Goal: Task Accomplishment & Management: Complete application form

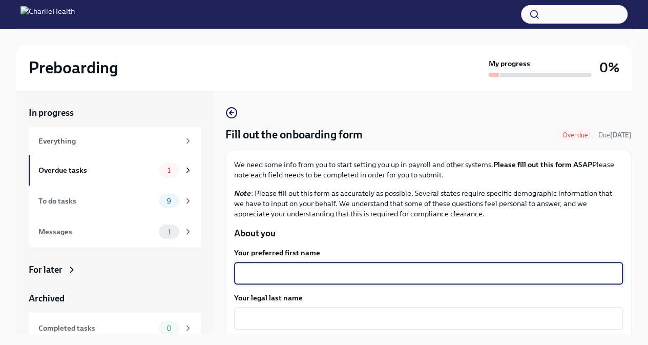
click at [309, 267] on textarea "Your preferred first name" at bounding box center [428, 273] width 377 height 12
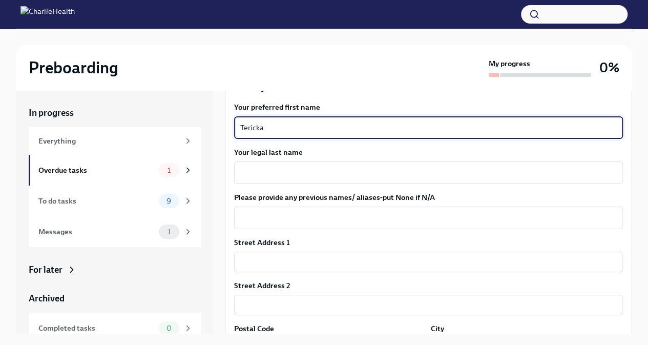
scroll to position [149, 0]
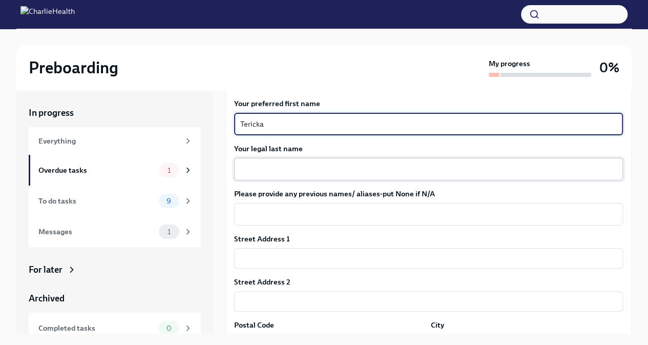
type textarea "Tericka"
click at [292, 165] on textarea "Your legal last name" at bounding box center [428, 169] width 377 height 12
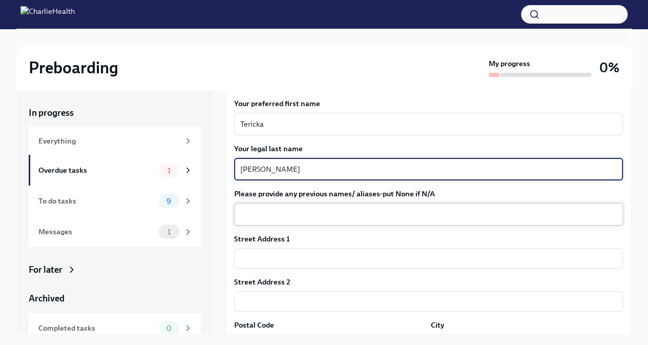
type textarea "[PERSON_NAME]"
click at [269, 210] on textarea "Please provide any previous names/ aliases-put None if N/A" at bounding box center [428, 214] width 377 height 12
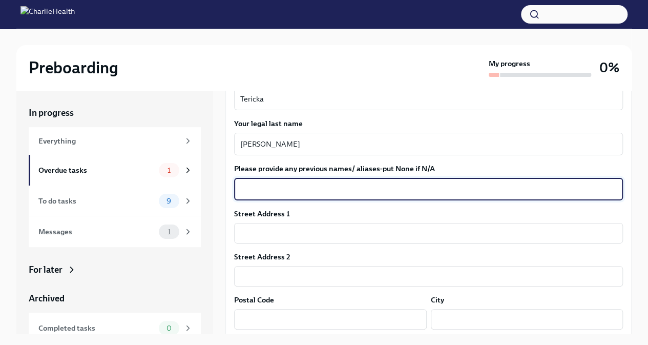
scroll to position [175, 0]
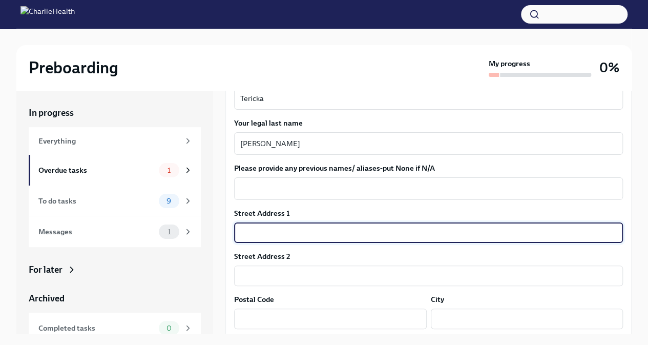
click at [262, 226] on input "text" at bounding box center [428, 232] width 389 height 20
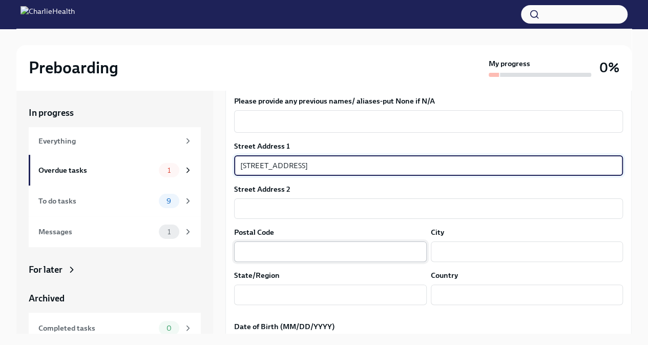
type input "[STREET_ADDRESS]"
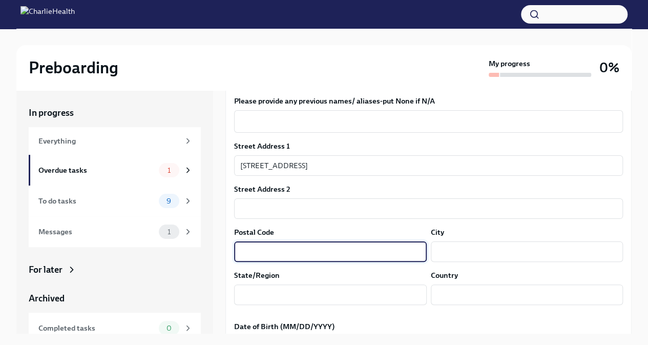
click at [256, 248] on input "text" at bounding box center [330, 251] width 193 height 20
type input "32302"
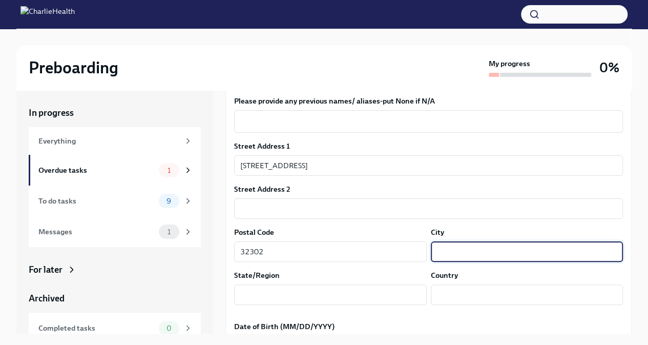
click at [479, 250] on input "text" at bounding box center [527, 251] width 193 height 20
type input "Tallahassee"
click at [383, 295] on input "text" at bounding box center [330, 294] width 193 height 20
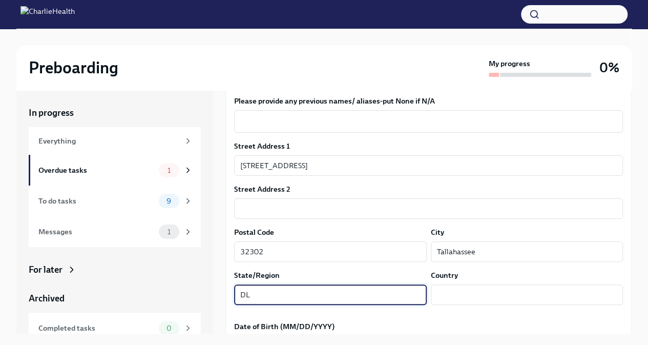
type input "D"
type input "FL"
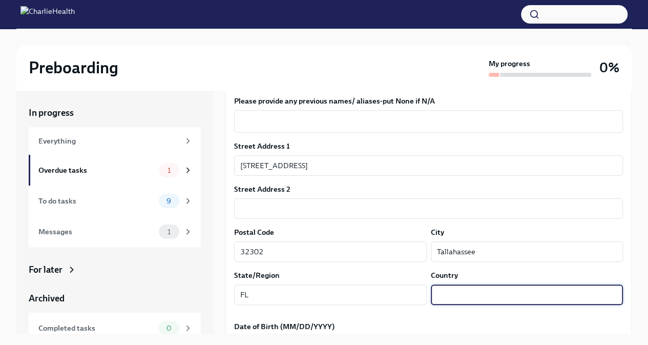
click at [469, 289] on input "text" at bounding box center [527, 294] width 193 height 20
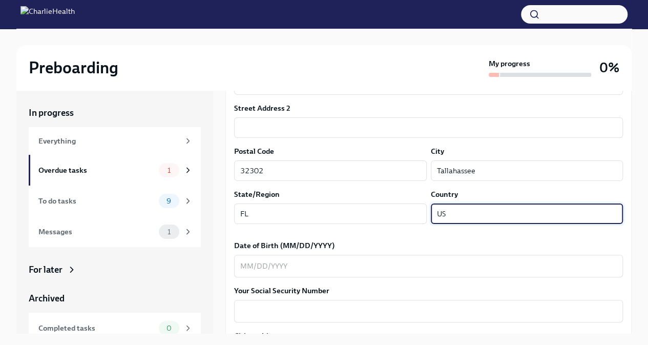
scroll to position [329, 0]
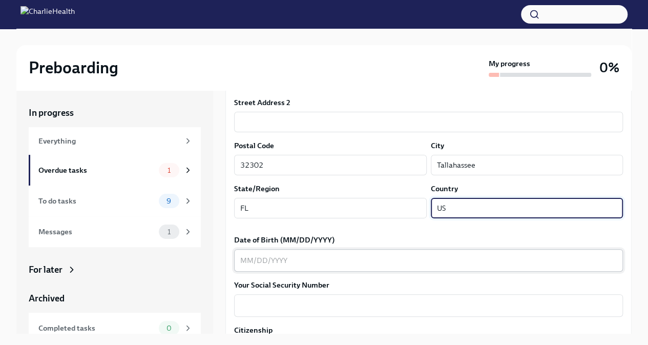
type input "US"
click at [442, 259] on textarea "Date of Birth (MM/DD/YYYY)" at bounding box center [428, 260] width 377 height 12
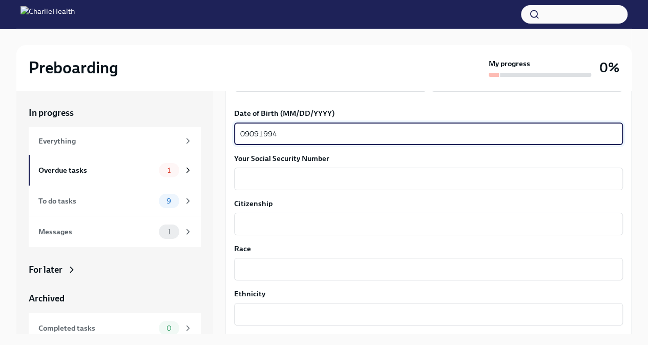
scroll to position [456, 0]
type textarea "09091994"
click at [395, 170] on div "x ​" at bounding box center [428, 178] width 389 height 23
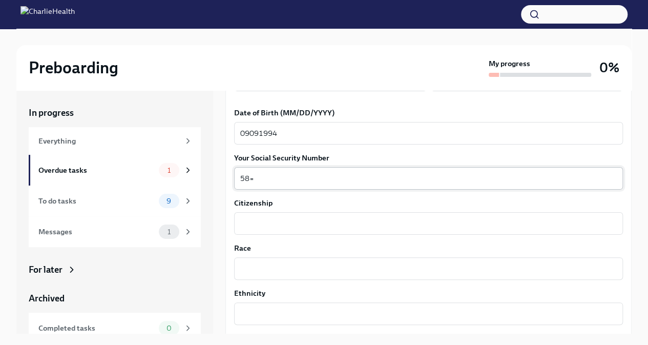
click at [273, 180] on textarea "58=" at bounding box center [428, 178] width 377 height 12
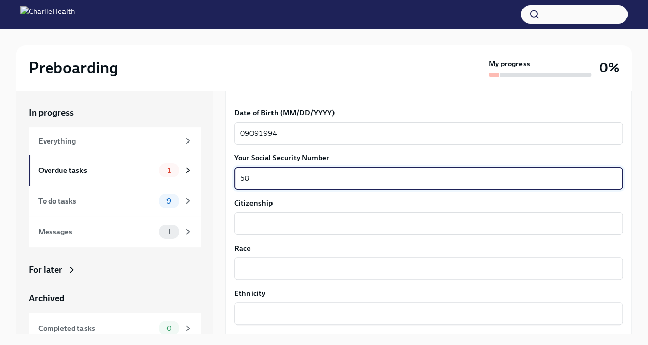
type textarea "5"
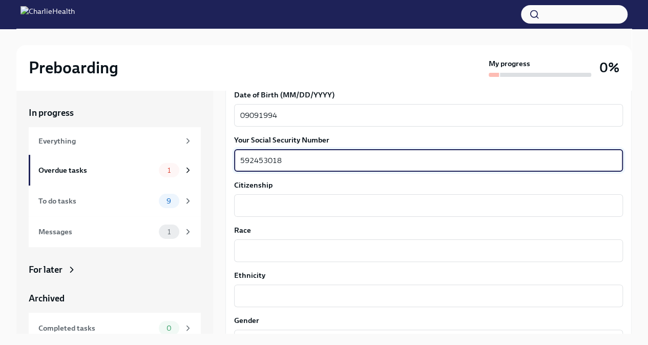
scroll to position [479, 0]
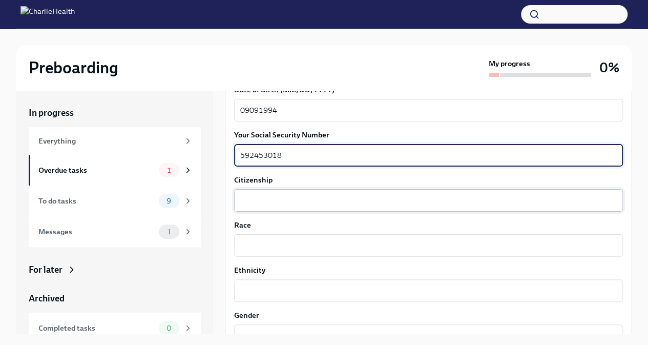
type textarea "592453018"
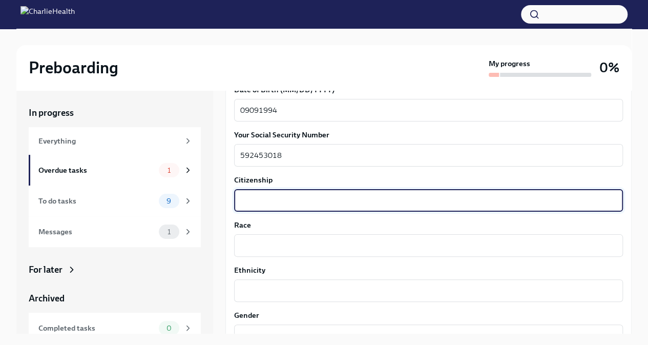
click at [264, 194] on textarea "Citizenship" at bounding box center [428, 200] width 377 height 12
type textarea "US"
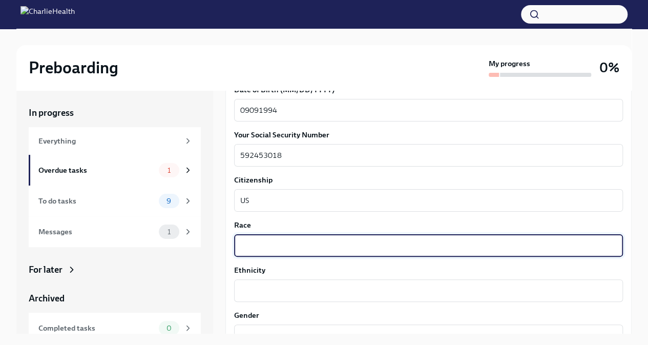
click at [266, 239] on textarea "Race" at bounding box center [428, 245] width 377 height 12
type textarea "B"
type textarea "Black"
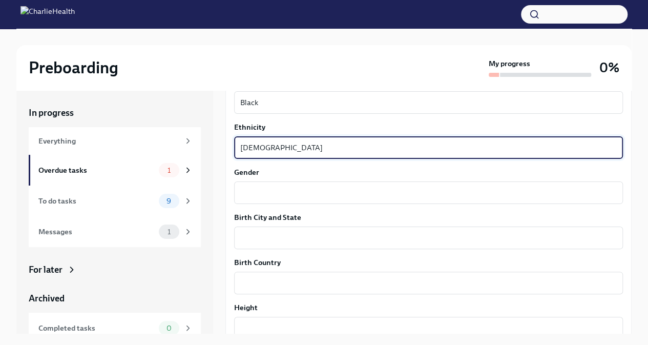
scroll to position [622, 0]
type textarea "[DEMOGRAPHIC_DATA]"
click at [277, 197] on textarea "Gender" at bounding box center [428, 192] width 377 height 12
type textarea "[DEMOGRAPHIC_DATA]"
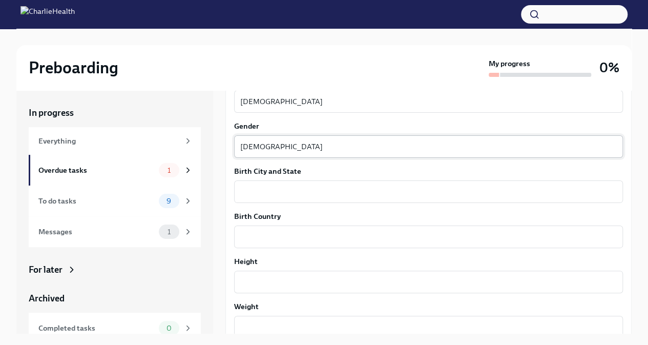
click at [277, 199] on div "x ​" at bounding box center [428, 191] width 389 height 23
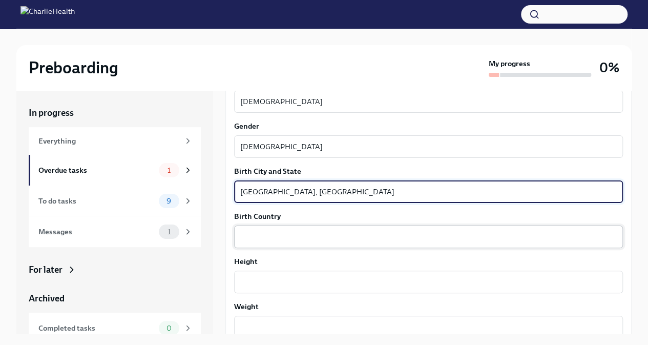
type textarea "[GEOGRAPHIC_DATA], [GEOGRAPHIC_DATA]"
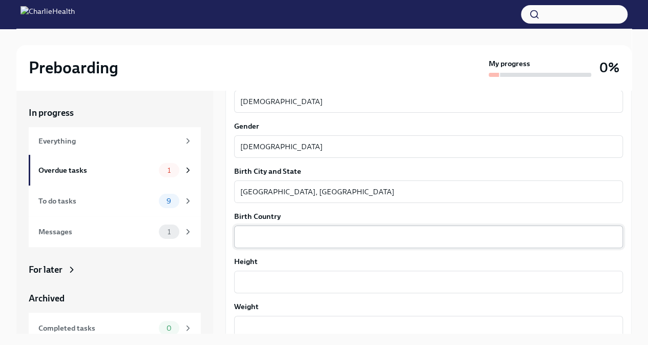
click at [263, 229] on div "x ​" at bounding box center [428, 236] width 389 height 23
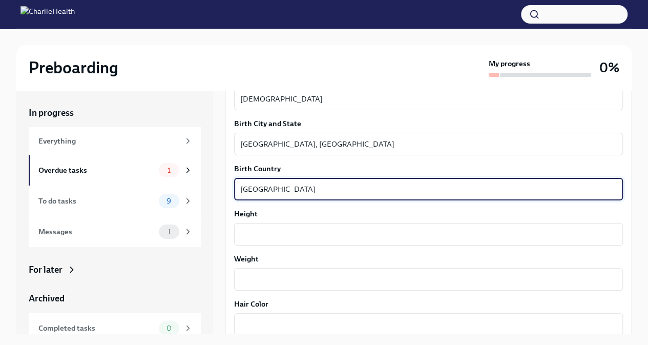
scroll to position [716, 0]
type textarea "[GEOGRAPHIC_DATA]"
click at [263, 229] on textarea "Height" at bounding box center [428, 234] width 377 height 12
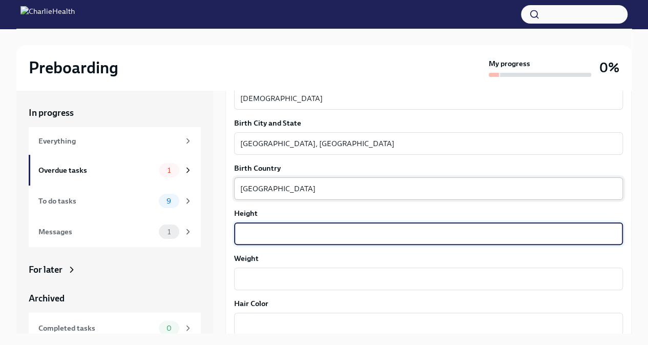
click at [263, 229] on textarea "Height" at bounding box center [428, 234] width 377 height 12
type textarea "5"2"
click at [257, 271] on div "x ​" at bounding box center [428, 279] width 389 height 23
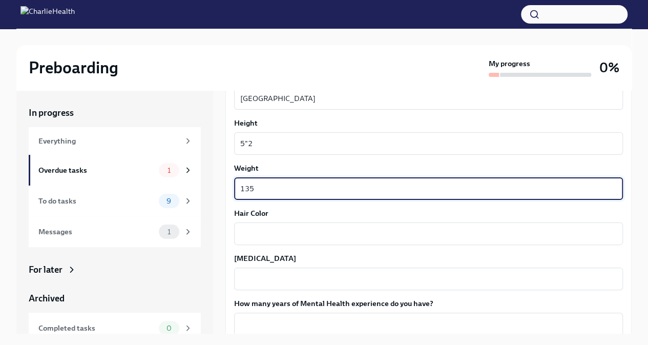
scroll to position [814, 0]
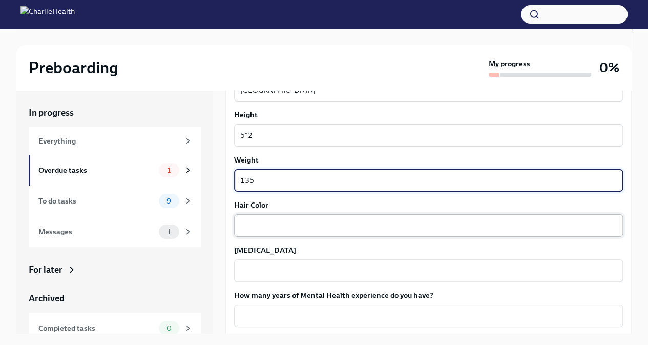
type textarea "135"
click at [274, 220] on textarea "Hair Color" at bounding box center [428, 225] width 377 height 12
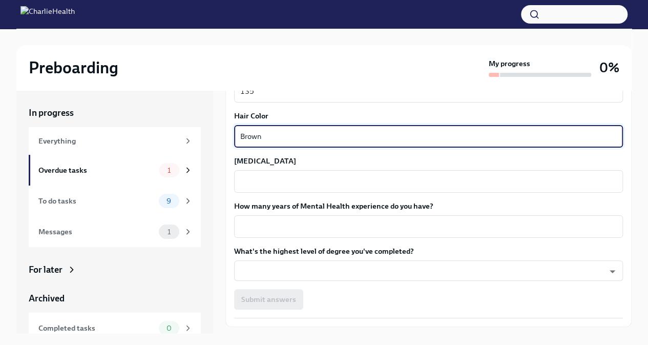
scroll to position [908, 0]
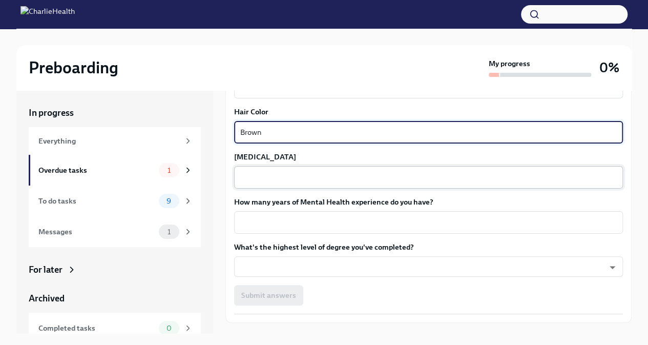
type textarea "Brown"
click at [262, 182] on textarea "[MEDICAL_DATA]" at bounding box center [428, 177] width 377 height 12
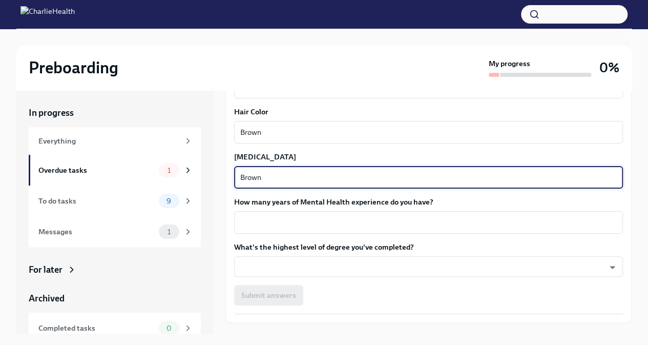
scroll to position [929, 0]
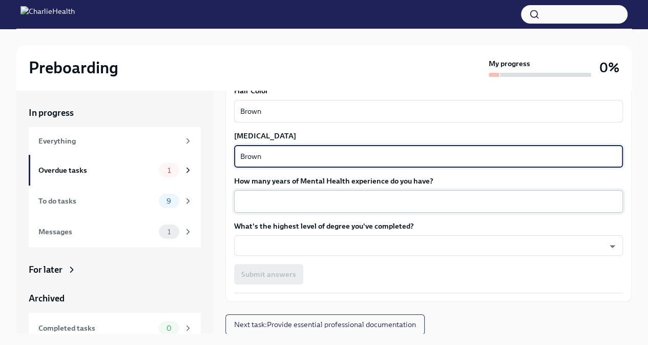
type textarea "Brown"
click at [269, 208] on div "x ​" at bounding box center [428, 201] width 389 height 23
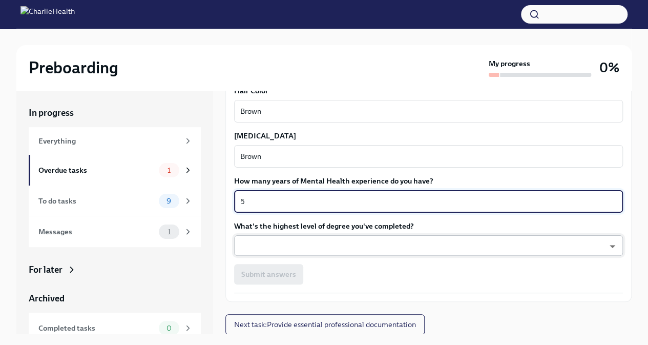
type textarea "5"
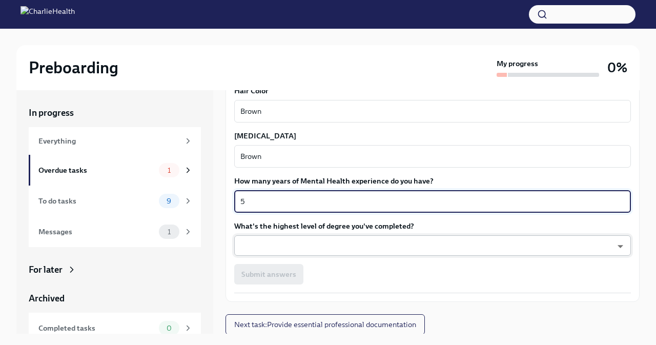
click at [315, 248] on body "Preboarding My progress 0% In progress Everything Overdue tasks 1 To do tasks 9…" at bounding box center [328, 181] width 656 height 362
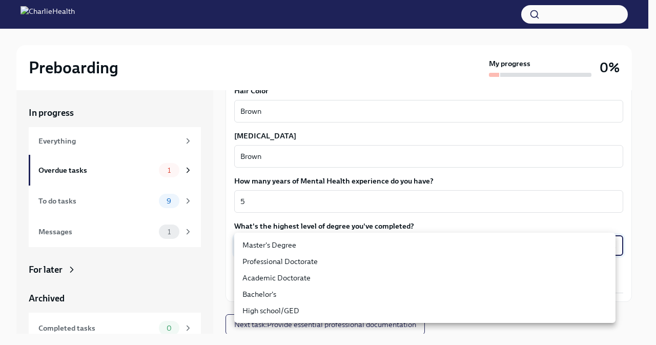
click at [314, 245] on li "Master's Degree" at bounding box center [424, 245] width 381 height 16
type input "2vBr-ghkD"
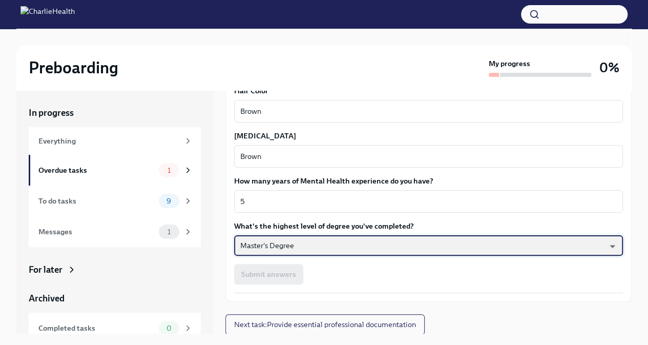
scroll to position [17, 0]
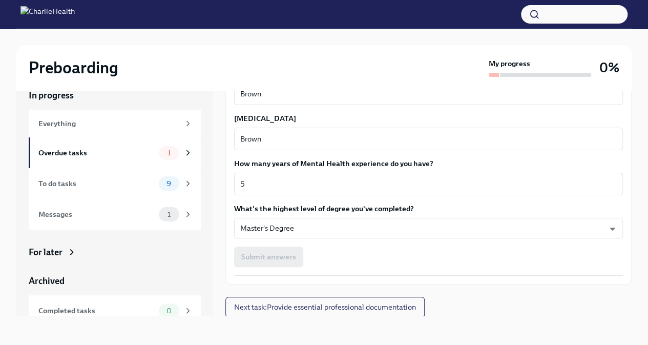
click at [271, 256] on div "Submit answers" at bounding box center [428, 257] width 389 height 20
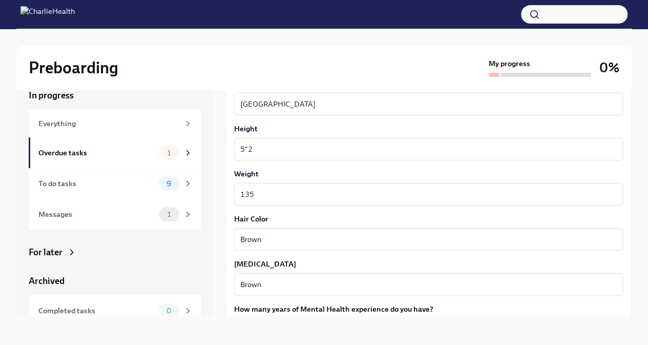
scroll to position [929, 0]
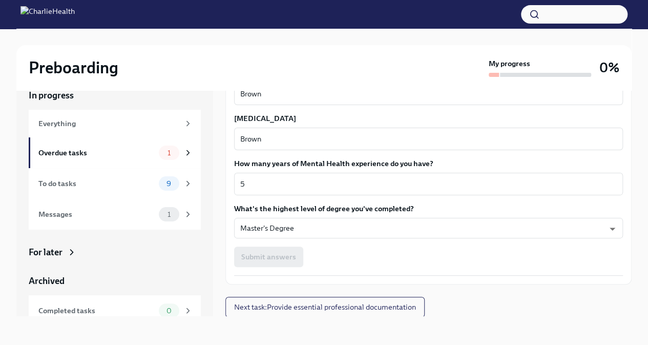
click at [317, 307] on span "Next task : Provide essential professional documentation" at bounding box center [325, 307] width 182 height 10
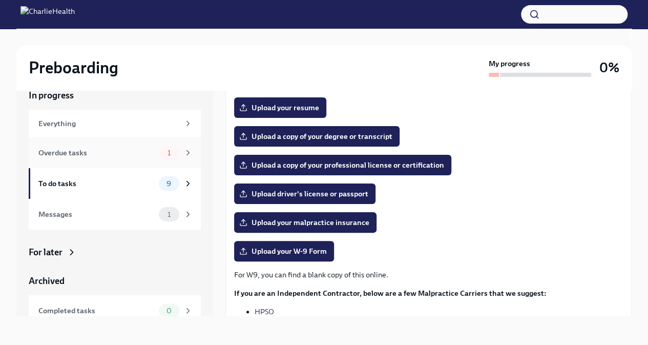
click at [138, 153] on div "Overdue tasks" at bounding box center [96, 152] width 116 height 11
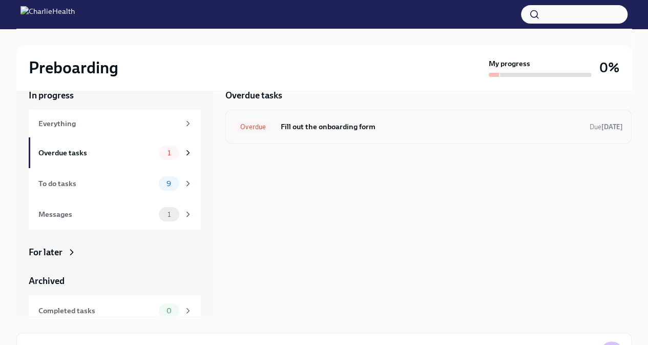
click at [269, 121] on div "Overdue" at bounding box center [253, 126] width 38 height 12
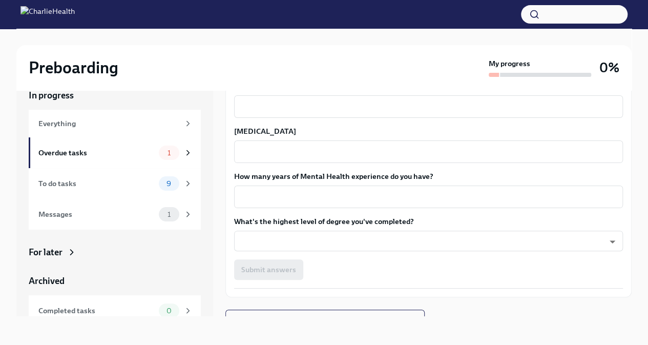
scroll to position [929, 0]
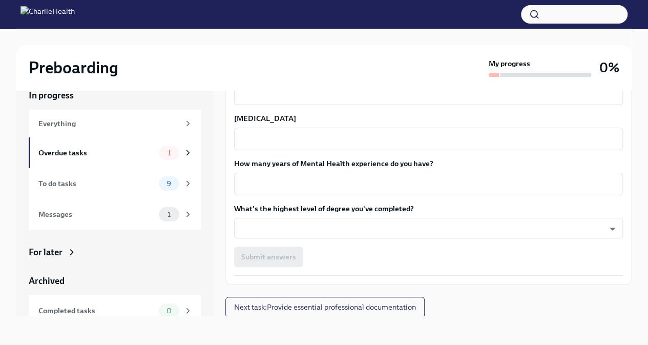
click at [277, 262] on div "Submit answers" at bounding box center [428, 257] width 389 height 20
click at [90, 190] on div "To do tasks 9" at bounding box center [115, 183] width 154 height 14
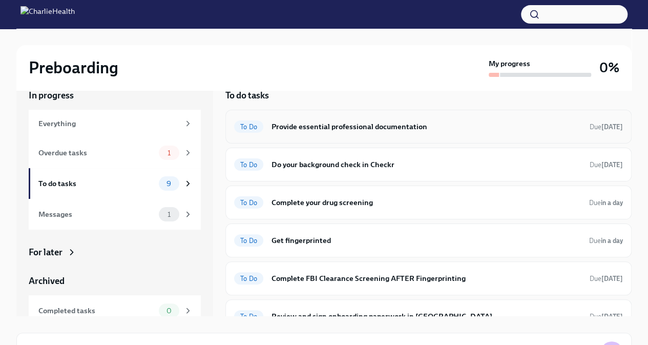
click at [355, 124] on h6 "Provide essential professional documentation" at bounding box center [427, 126] width 310 height 11
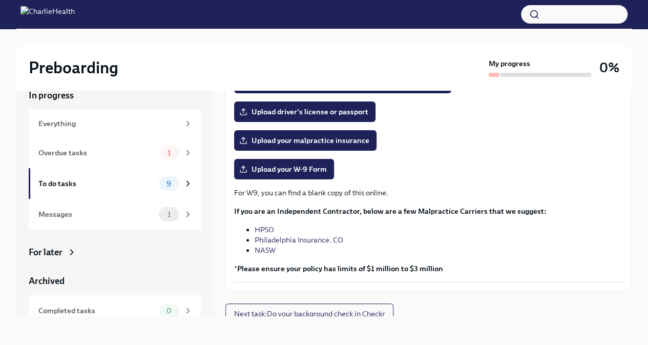
scroll to position [209, 0]
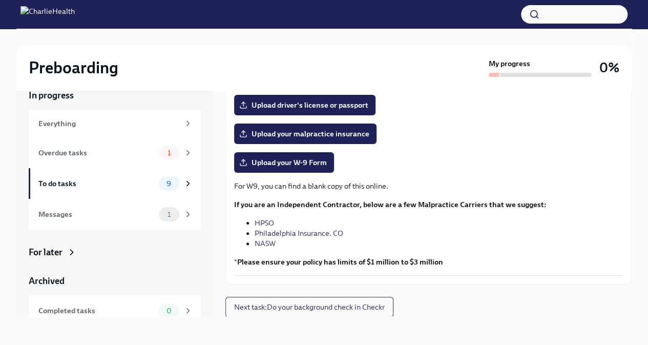
click at [268, 245] on link "NASW" at bounding box center [265, 243] width 21 height 9
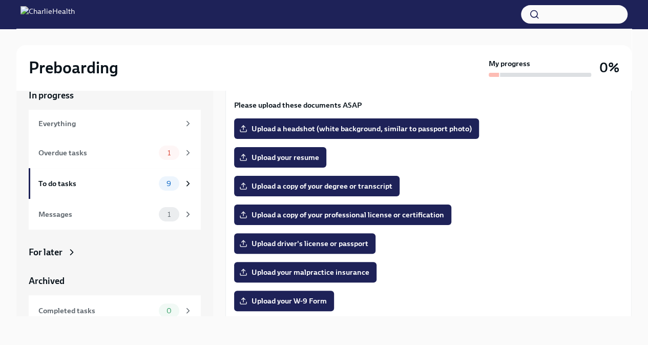
scroll to position [67, 0]
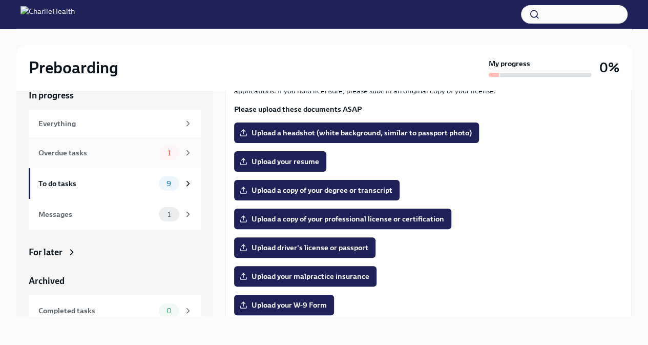
click at [183, 153] on icon at bounding box center [187, 152] width 9 height 9
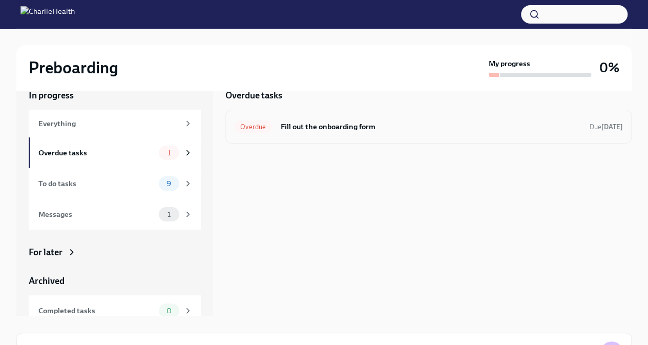
click at [259, 131] on div "Overdue" at bounding box center [253, 126] width 38 height 12
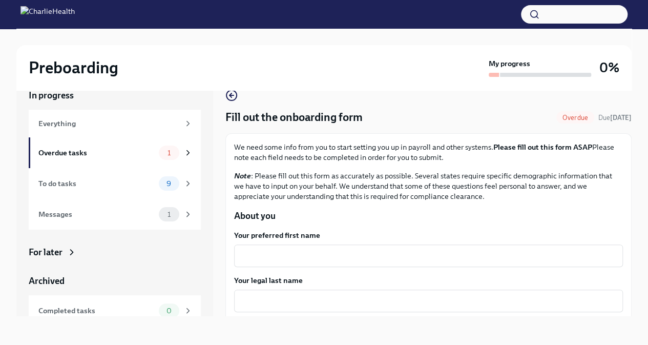
click at [561, 117] on span "Overdue" at bounding box center [576, 118] width 38 height 8
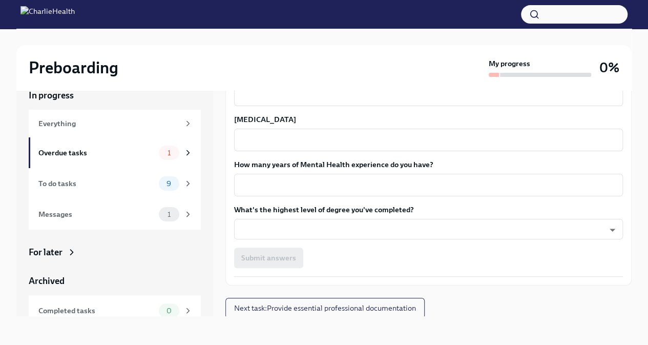
scroll to position [929, 0]
click at [257, 250] on div "Submit answers" at bounding box center [428, 257] width 389 height 20
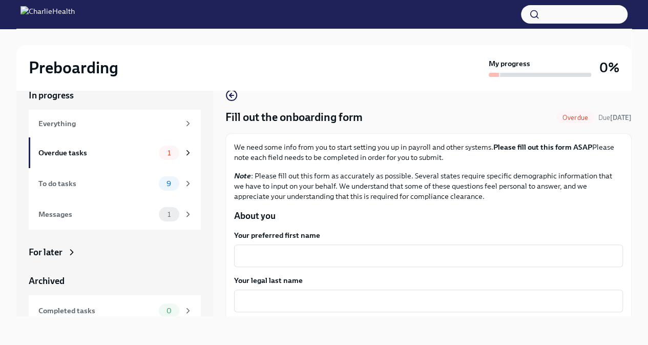
scroll to position [0, 0]
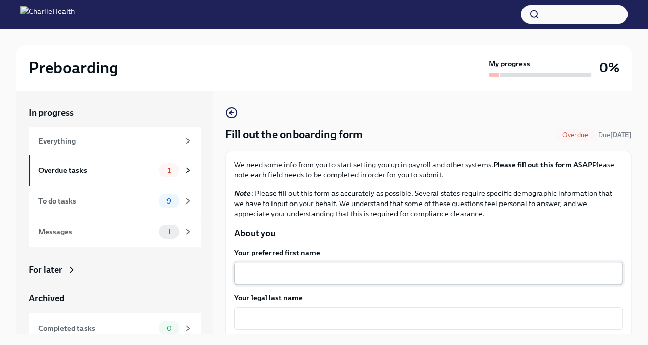
click at [281, 266] on div "x ​" at bounding box center [428, 273] width 389 height 23
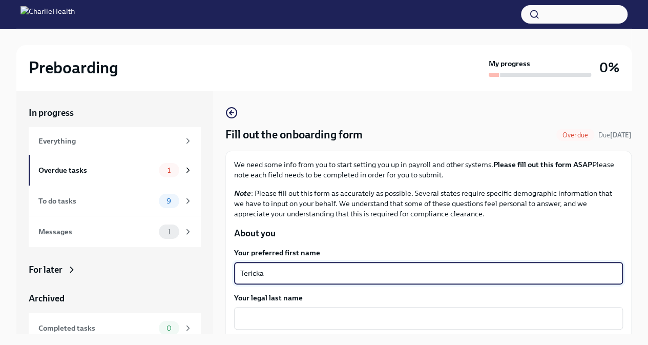
type textarea "Tericka"
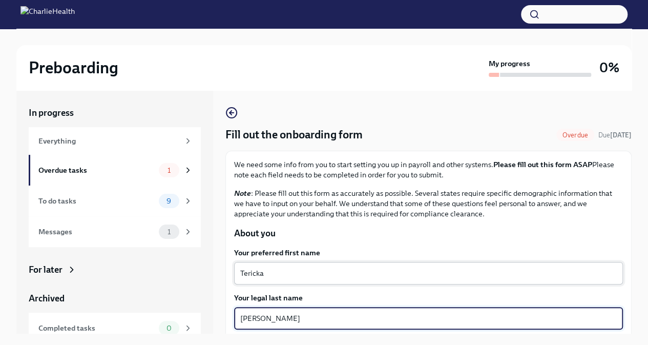
type textarea "[PERSON_NAME]"
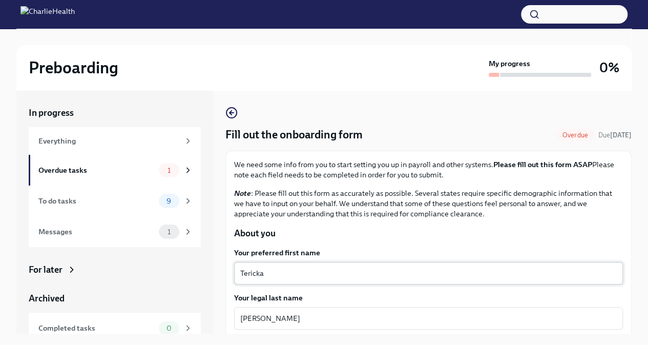
scroll to position [151, 0]
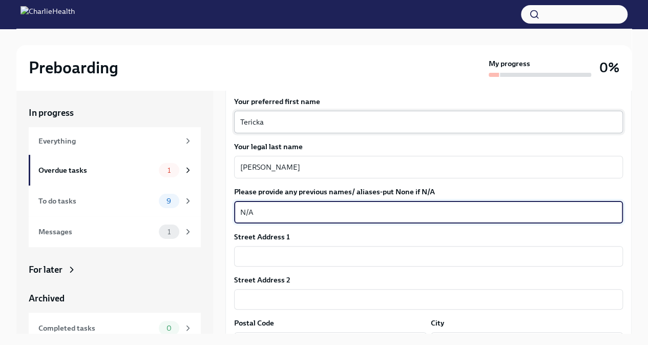
type textarea "N/A"
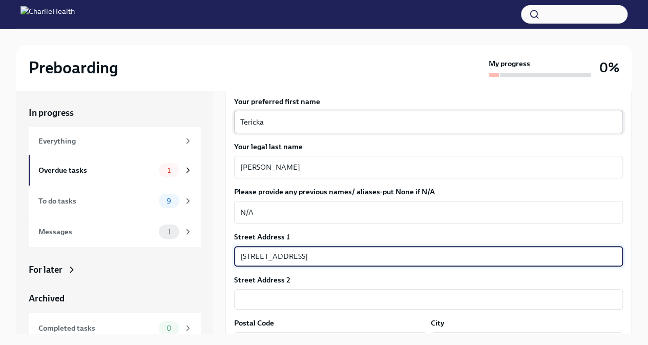
type input "[STREET_ADDRESS]"
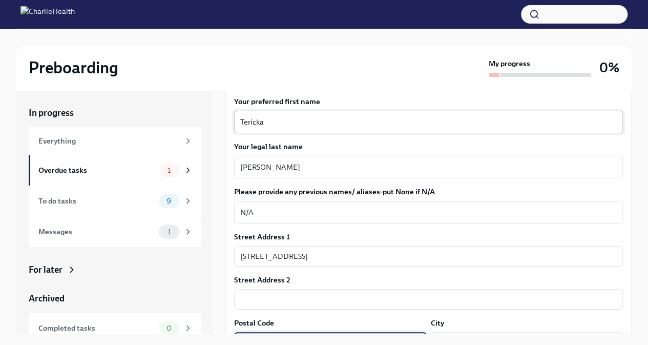
scroll to position [170, 0]
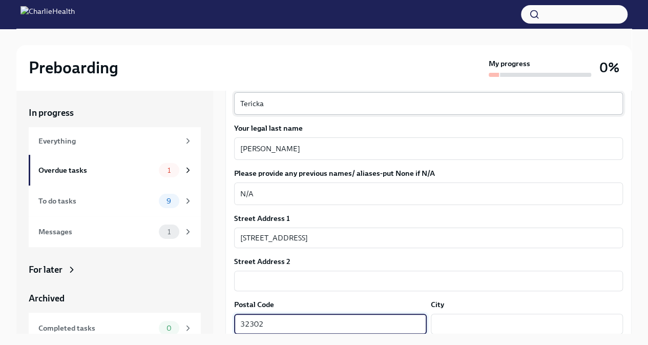
type input "32302"
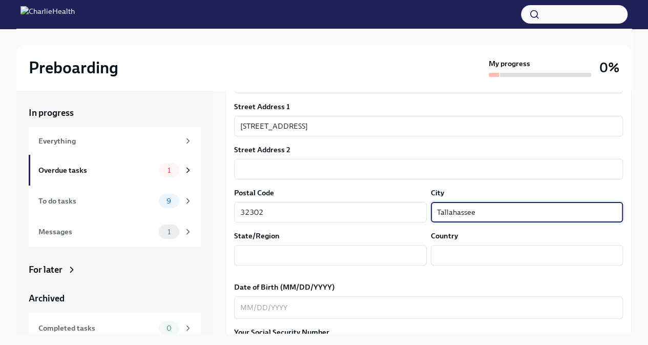
scroll to position [300, 0]
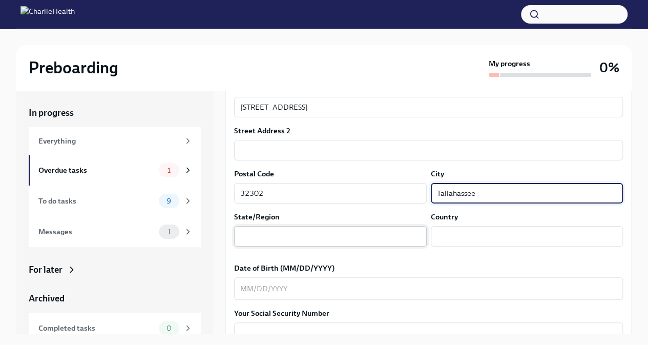
type input "Tallahassee"
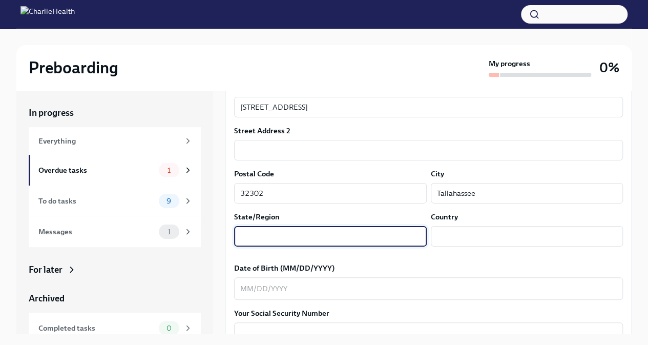
click at [283, 240] on input "text" at bounding box center [330, 236] width 193 height 20
type input "FL"
click at [517, 242] on input "text" at bounding box center [527, 236] width 193 height 20
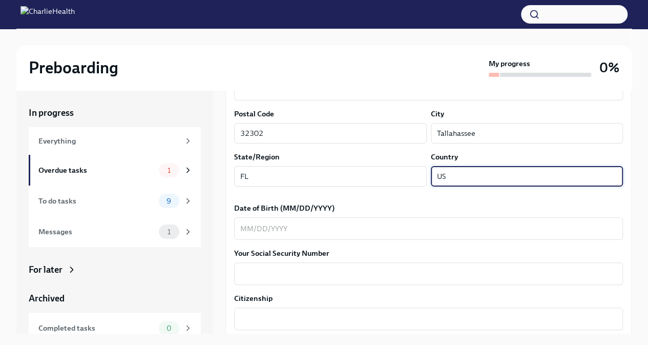
scroll to position [362, 0]
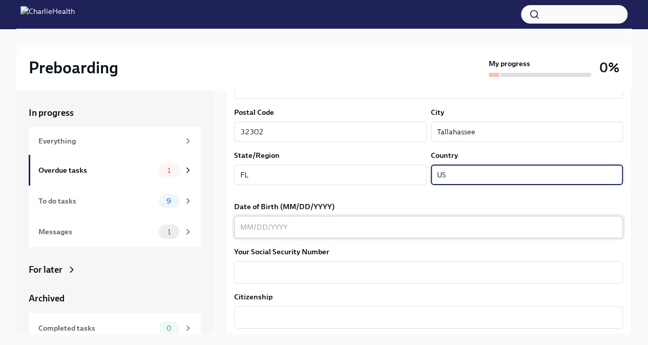
type input "US"
click at [435, 227] on textarea "Date of Birth (MM/DD/YYYY)" at bounding box center [428, 227] width 377 height 12
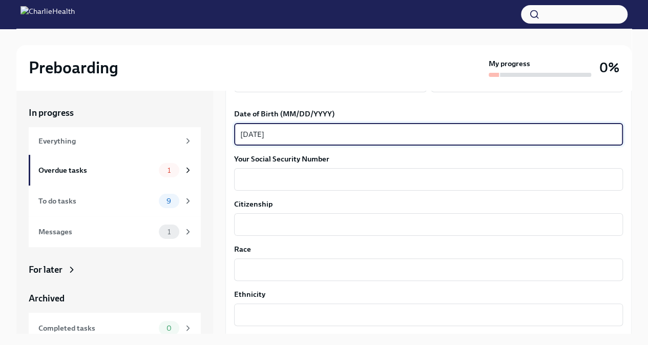
scroll to position [460, 0]
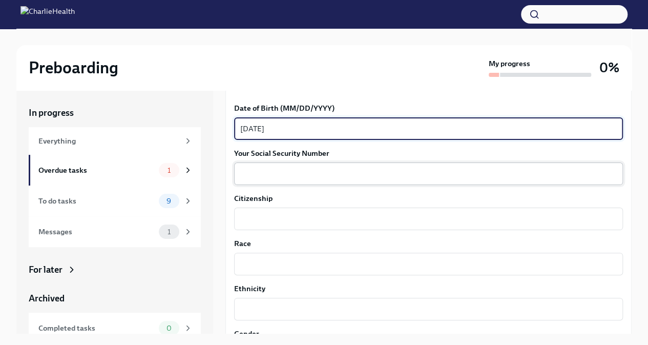
type textarea "[DATE]"
click at [417, 178] on textarea "Your Social Security Number" at bounding box center [428, 174] width 377 height 12
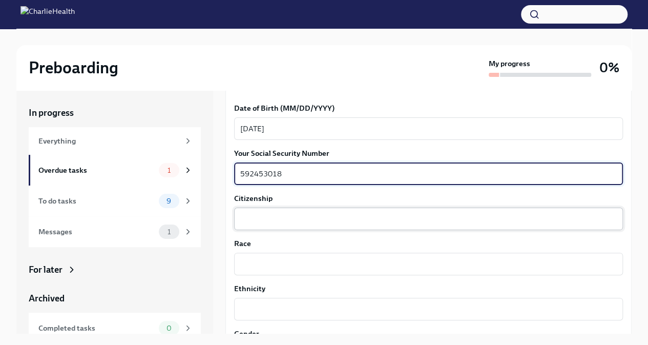
type textarea "592453018"
click at [386, 213] on textarea "Citizenship" at bounding box center [428, 219] width 377 height 12
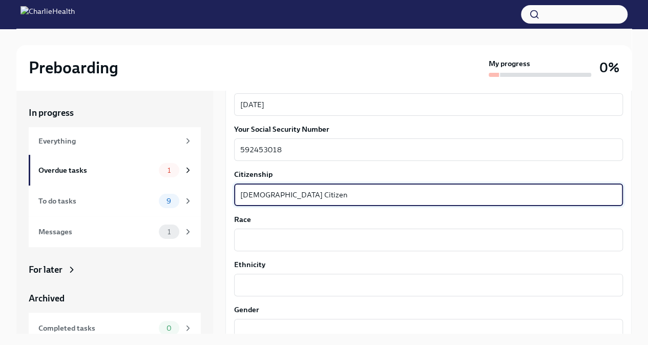
scroll to position [484, 0]
type textarea "[DEMOGRAPHIC_DATA] Citizen"
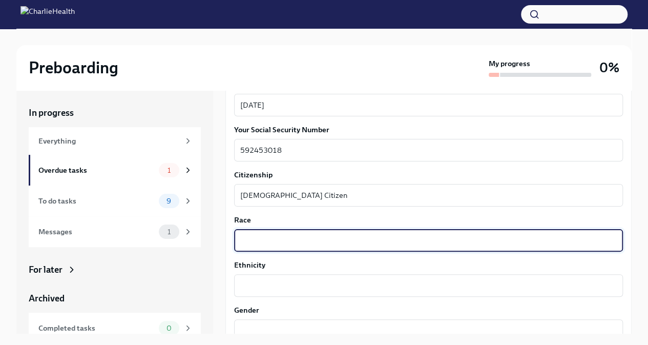
click at [370, 236] on textarea "Race" at bounding box center [428, 240] width 377 height 12
type textarea "Black"
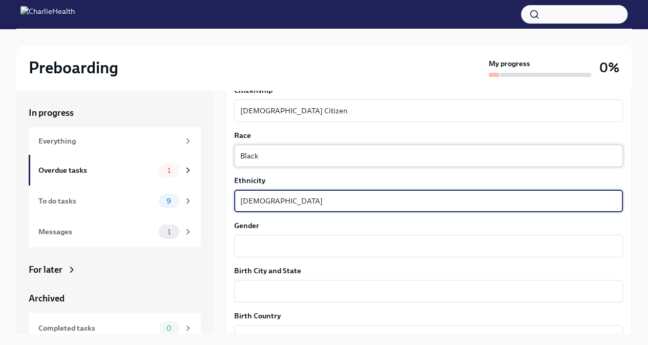
scroll to position [579, 0]
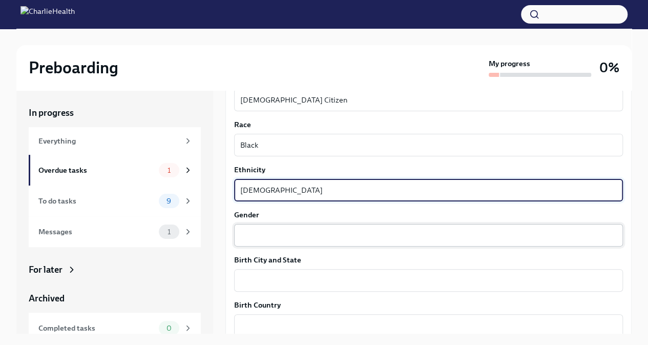
type textarea "[DEMOGRAPHIC_DATA]"
click at [364, 235] on textarea "Gender" at bounding box center [428, 235] width 377 height 12
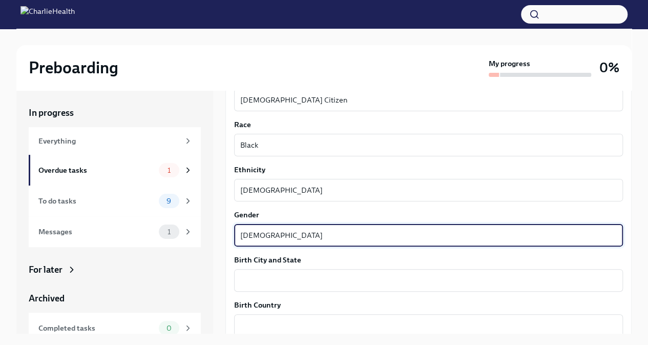
scroll to position [613, 0]
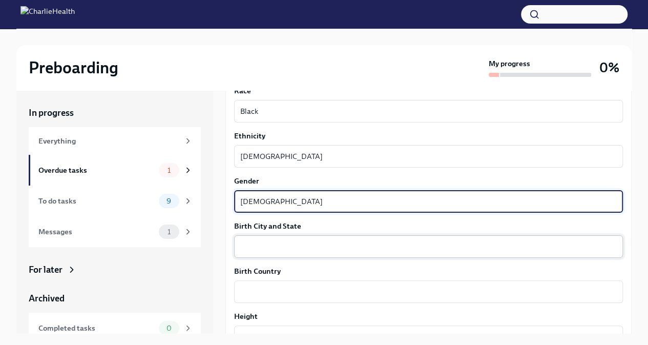
type textarea "[DEMOGRAPHIC_DATA]"
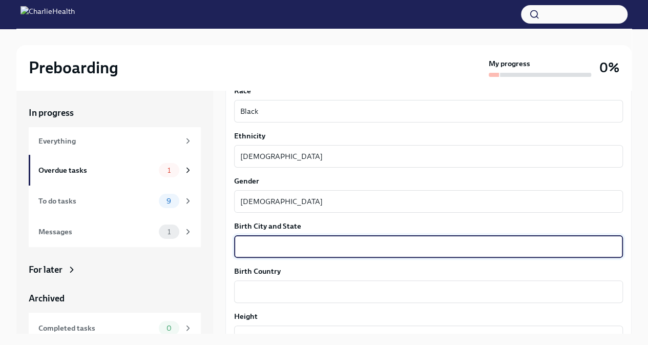
click at [354, 241] on textarea "Birth City and State" at bounding box center [428, 246] width 377 height 12
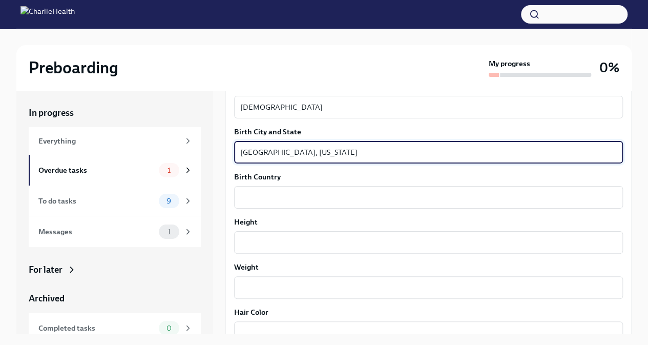
scroll to position [718, 0]
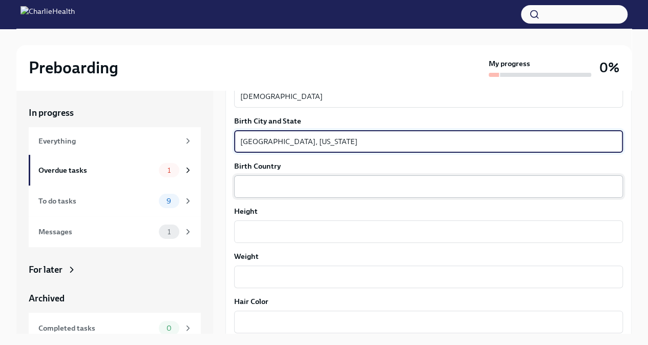
type textarea "[GEOGRAPHIC_DATA], [US_STATE]"
click at [325, 187] on textarea "Birth Country" at bounding box center [428, 186] width 377 height 12
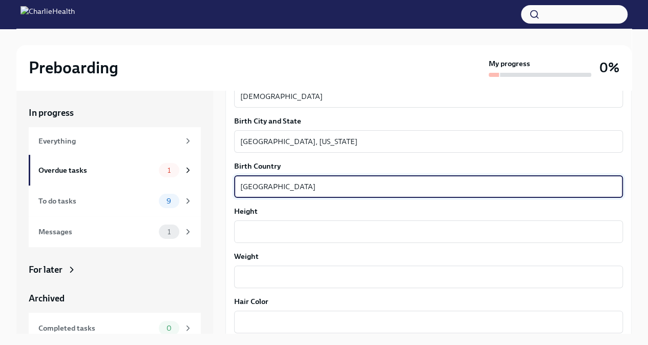
scroll to position [751, 0]
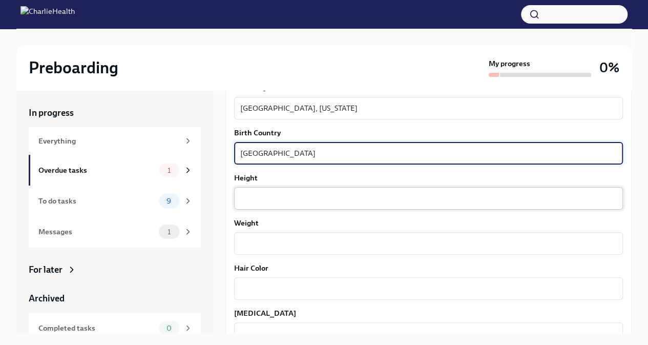
type textarea "[GEOGRAPHIC_DATA]"
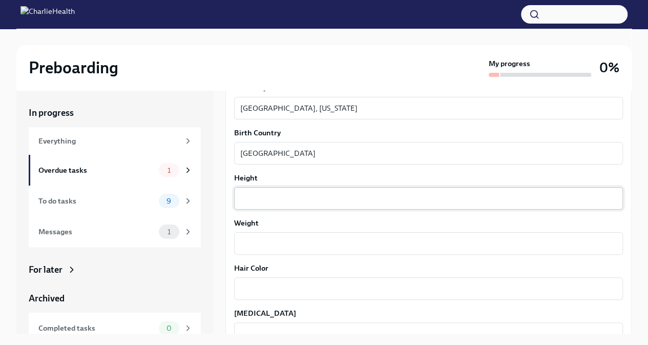
click at [322, 189] on div "x ​" at bounding box center [428, 198] width 389 height 23
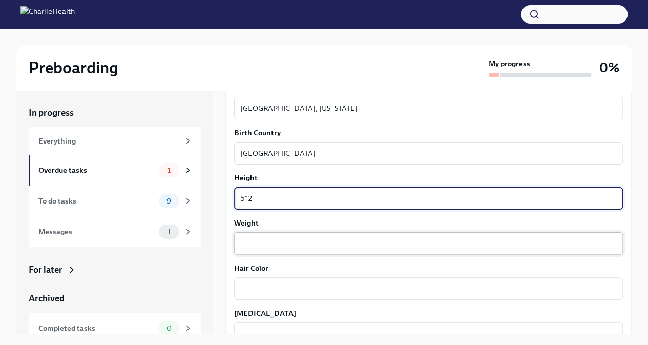
type textarea "5"2"
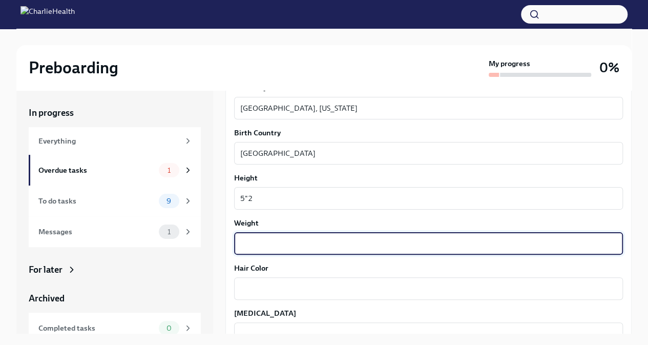
click at [275, 243] on textarea "Weight" at bounding box center [428, 243] width 377 height 12
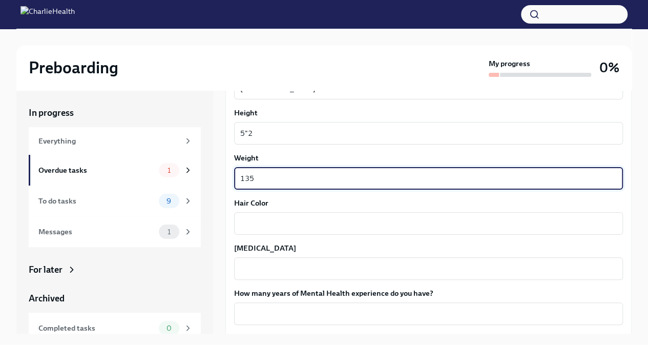
scroll to position [817, 0]
type textarea "135"
click at [275, 218] on textarea "Hair Color" at bounding box center [428, 223] width 377 height 12
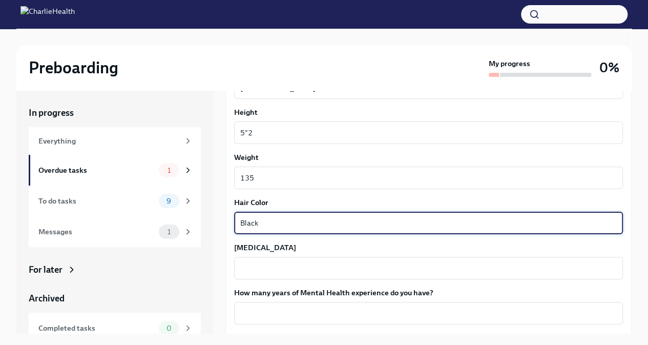
type textarea "Black"
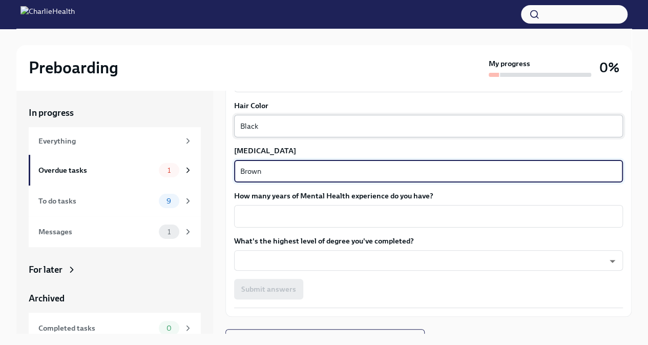
scroll to position [929, 0]
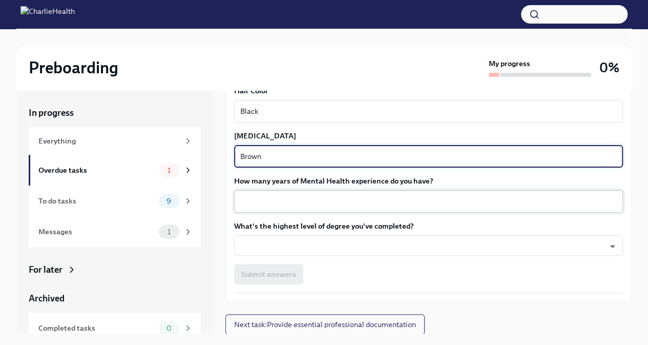
type textarea "Brown"
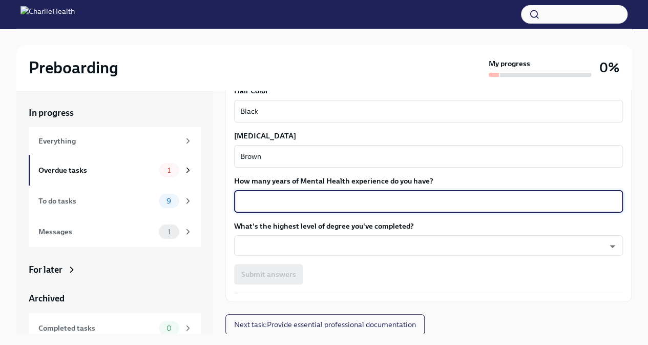
click at [282, 197] on textarea "How many years of Mental Health experience do you have?" at bounding box center [428, 201] width 377 height 12
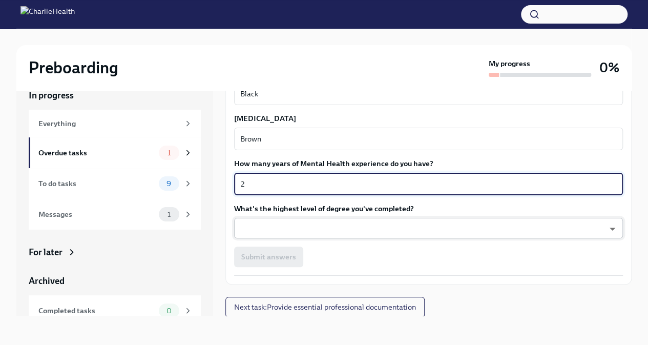
type textarea "2"
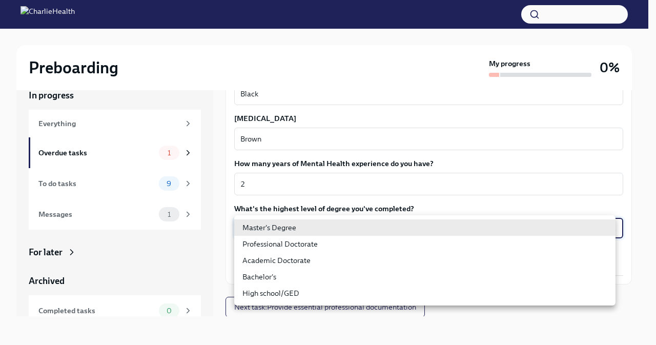
click at [322, 232] on body "Preboarding My progress 0% In progress Everything Overdue tasks 1 To do tasks 9…" at bounding box center [328, 164] width 656 height 362
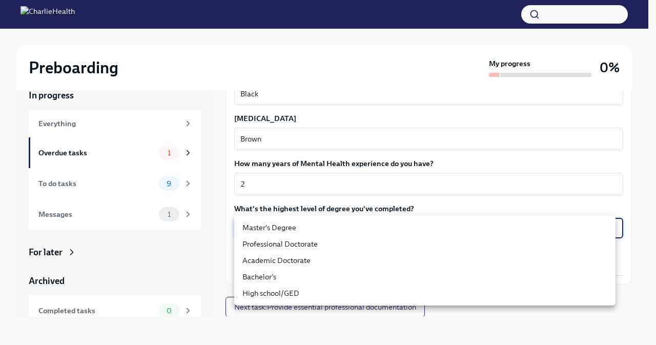
click at [309, 229] on li "Master's Degree" at bounding box center [424, 227] width 381 height 16
type input "2vBr-ghkD"
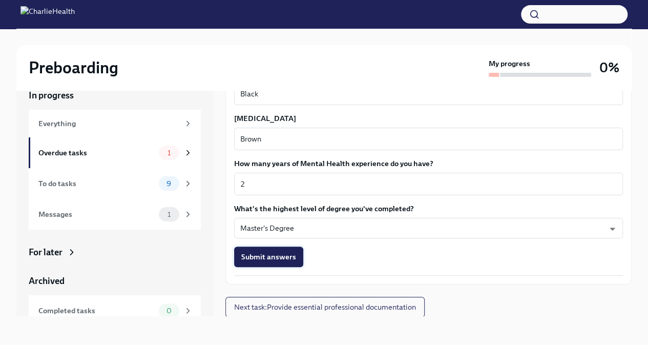
click at [284, 257] on span "Submit answers" at bounding box center [268, 257] width 55 height 10
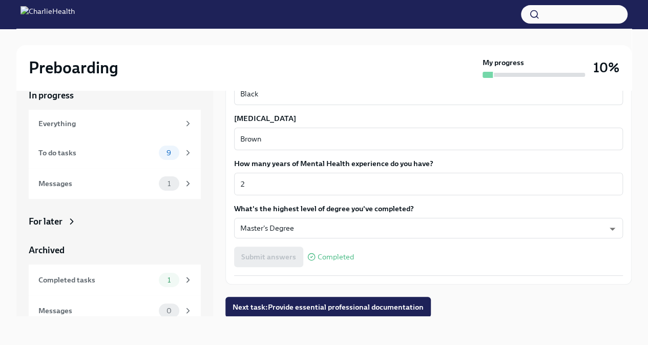
scroll to position [929, 0]
click at [292, 304] on span "Next task : Provide essential professional documentation" at bounding box center [328, 306] width 191 height 10
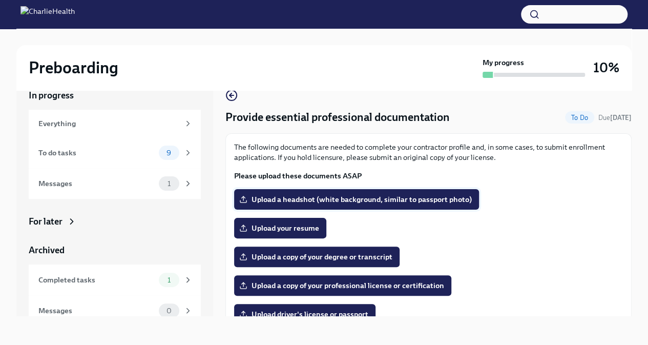
click at [371, 199] on span "Upload a headshot (white background, similar to passport photo)" at bounding box center [356, 199] width 231 height 10
click at [0, 0] on input "Upload a headshot (white background, similar to passport photo)" at bounding box center [0, 0] width 0 height 0
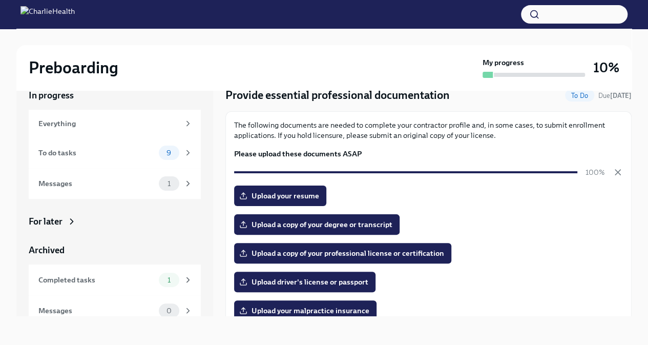
scroll to position [23, 0]
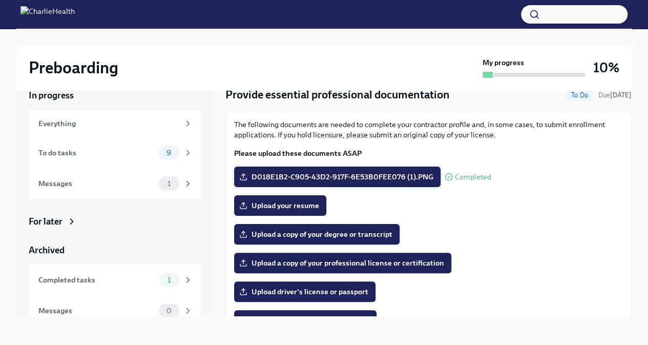
click at [380, 172] on span "D018E1B2-C905-43D2-917F-6E53B0FEE076 (1).PNG" at bounding box center [337, 177] width 192 height 10
click at [0, 0] on input "D018E1B2-C905-43D2-917F-6E53B0FEE076 (1).PNG" at bounding box center [0, 0] width 0 height 0
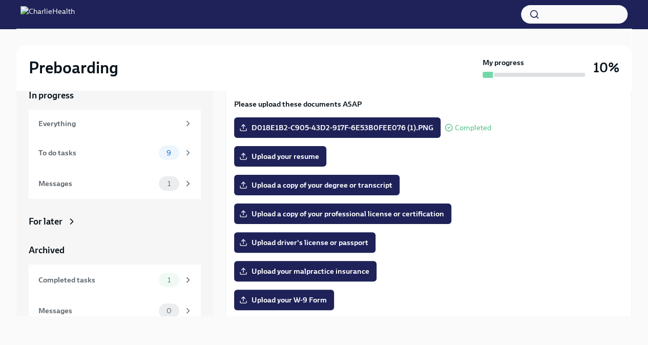
scroll to position [72, 0]
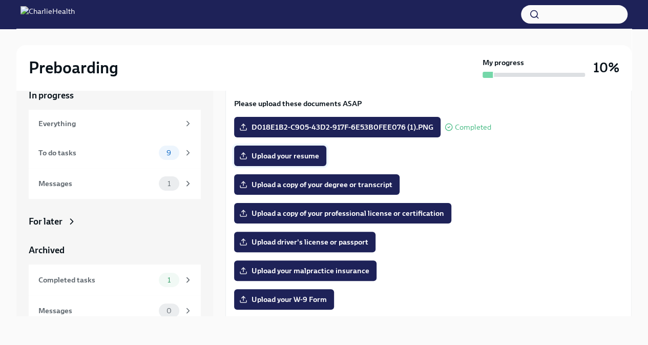
click at [281, 153] on span "Upload your resume" at bounding box center [280, 156] width 78 height 10
click at [0, 0] on input "Upload your resume" at bounding box center [0, 0] width 0 height 0
click at [357, 185] on span "Upload a copy of your degree or transcript" at bounding box center [316, 184] width 151 height 10
click at [0, 0] on input "Upload a copy of your degree or transcript" at bounding box center [0, 0] width 0 height 0
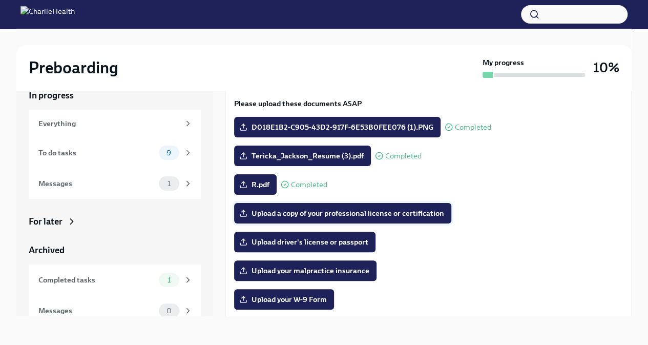
click at [291, 212] on span "Upload a copy of your professional license or certification" at bounding box center [342, 213] width 203 height 10
click at [0, 0] on input "Upload a copy of your professional license or certification" at bounding box center [0, 0] width 0 height 0
click at [339, 243] on span "Upload driver's license or passport" at bounding box center [304, 242] width 127 height 10
click at [0, 0] on input "Upload driver's license or passport" at bounding box center [0, 0] width 0 height 0
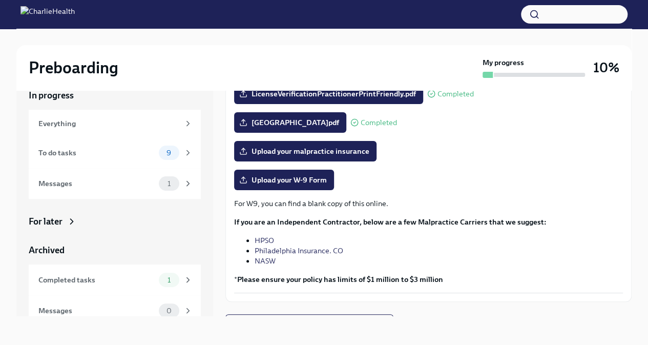
scroll to position [191, 0]
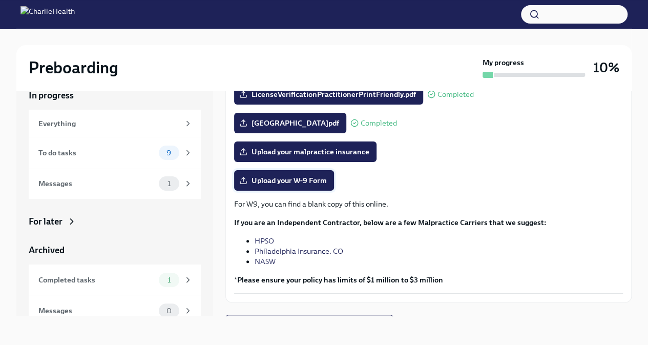
click at [293, 181] on span "Upload your W-9 Form" at bounding box center [284, 180] width 86 height 10
click at [0, 0] on input "Upload your W-9 Form" at bounding box center [0, 0] width 0 height 0
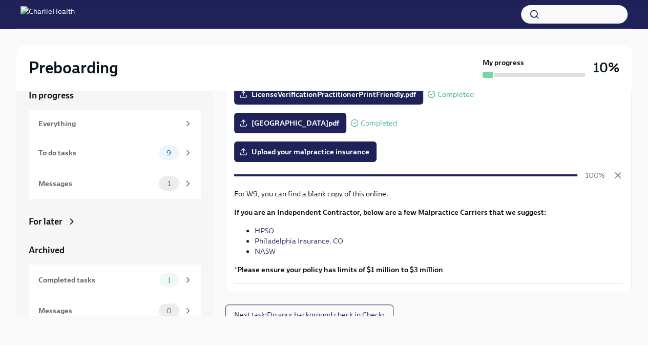
scroll to position [199, 0]
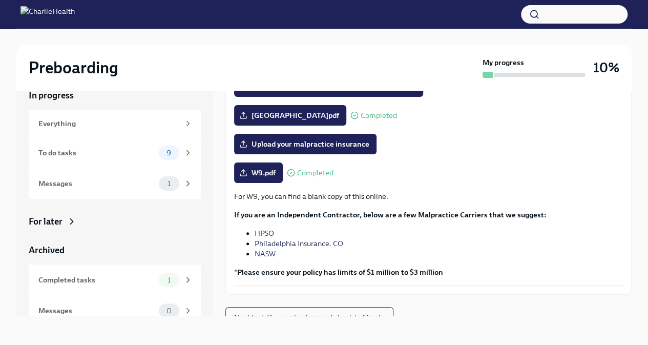
click at [269, 256] on link "NASW" at bounding box center [265, 253] width 21 height 9
click at [264, 232] on link "HPSO" at bounding box center [264, 233] width 19 height 9
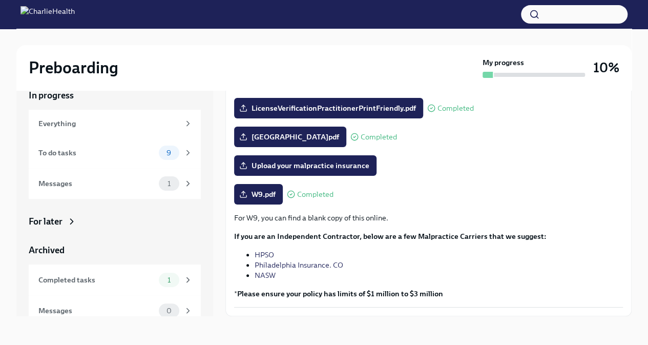
scroll to position [176, 0]
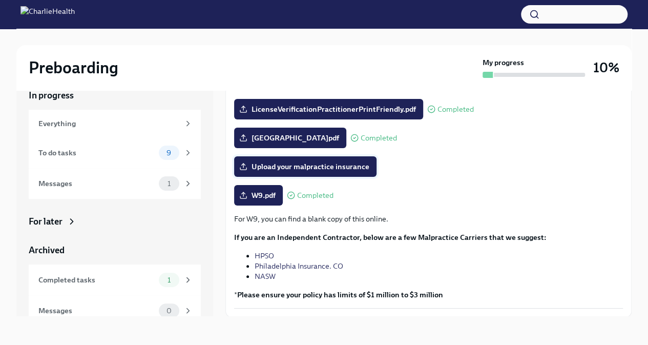
click at [330, 168] on span "Upload your malpractice insurance" at bounding box center [305, 166] width 128 height 10
click at [0, 0] on input "Upload your malpractice insurance" at bounding box center [0, 0] width 0 height 0
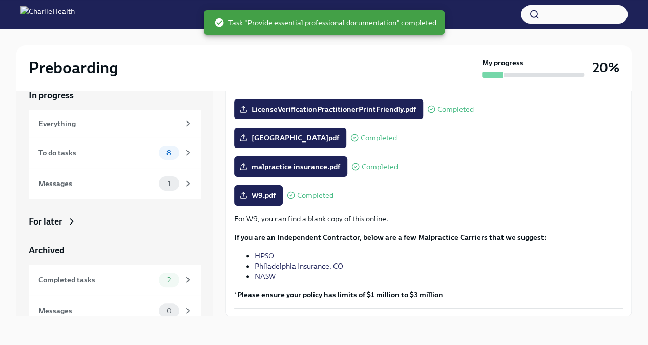
scroll to position [210, 0]
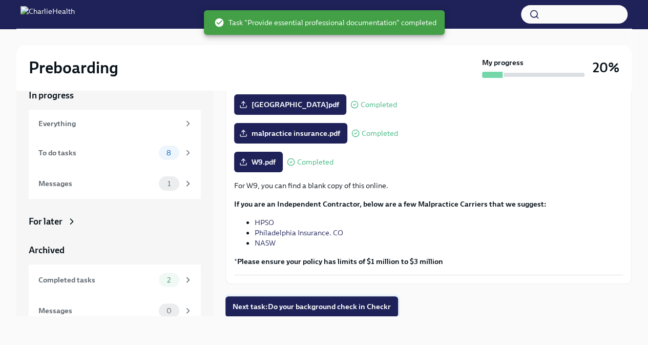
click at [350, 302] on span "Next task : Do your background check in Checkr" at bounding box center [312, 306] width 158 height 10
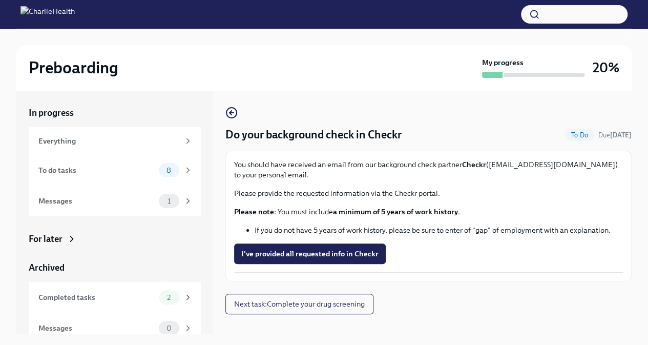
scroll to position [17, 0]
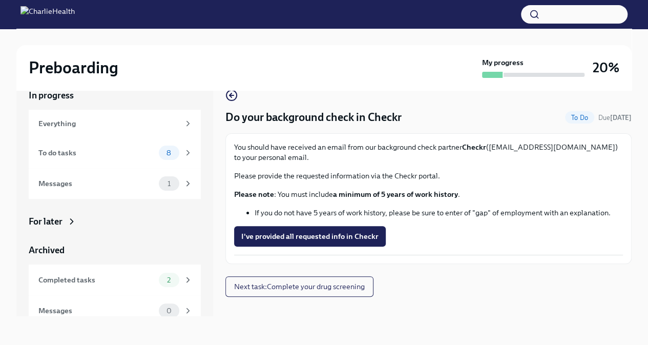
click at [250, 269] on div "Do your background check in Checkr To Do Due [DATE] You should have received an…" at bounding box center [428, 193] width 406 height 208
click at [317, 233] on span "I've provided all requested info in Checkr" at bounding box center [309, 236] width 137 height 10
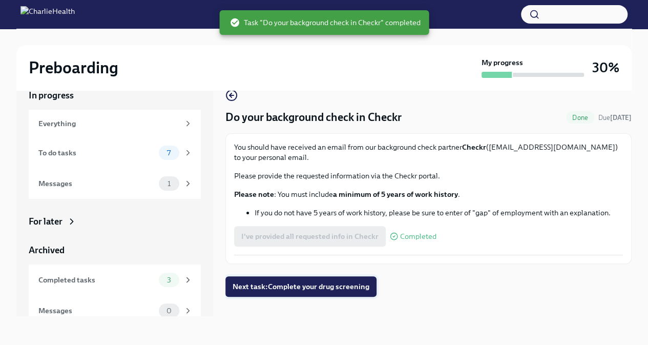
click at [304, 285] on span "Next task : Complete your drug screening" at bounding box center [301, 286] width 137 height 10
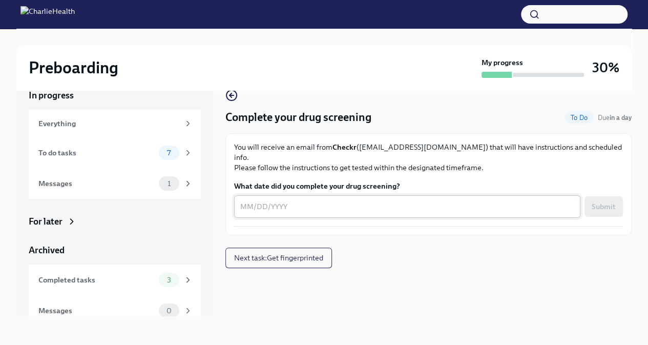
click at [280, 200] on textarea "What date did you complete your drug screening?" at bounding box center [407, 206] width 334 height 12
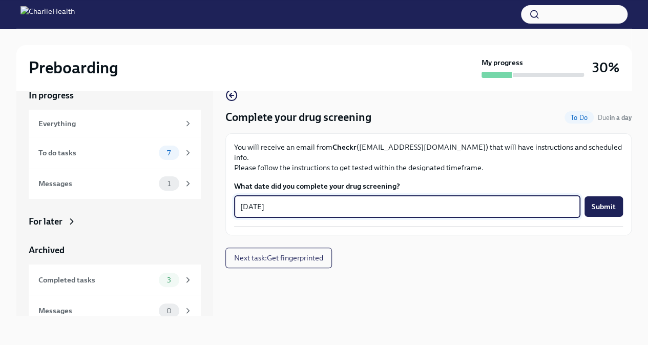
type textarea "[DATE]"
click at [383, 299] on div "Complete your drug screening To Do Due in a day You will receive an email from …" at bounding box center [428, 194] width 406 height 243
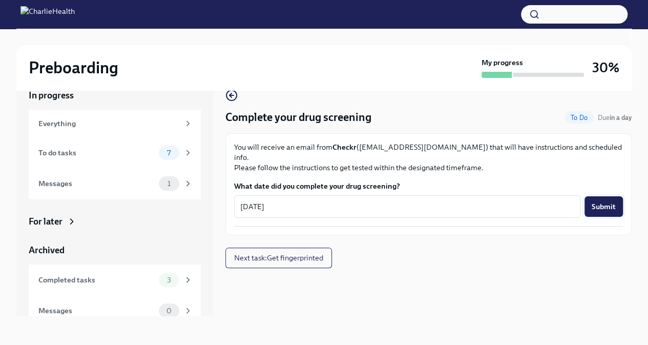
click at [606, 201] on span "Submit" at bounding box center [604, 206] width 24 height 10
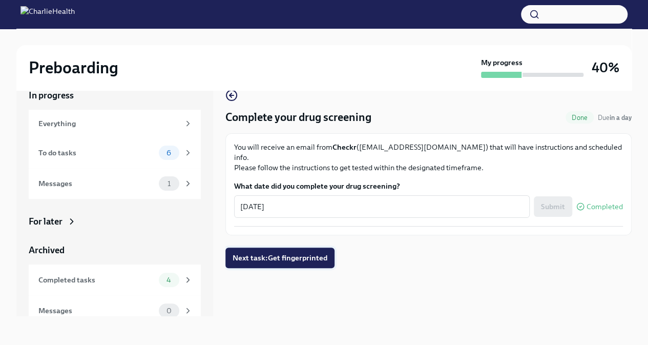
click at [309, 253] on span "Next task : Get fingerprinted" at bounding box center [280, 258] width 95 height 10
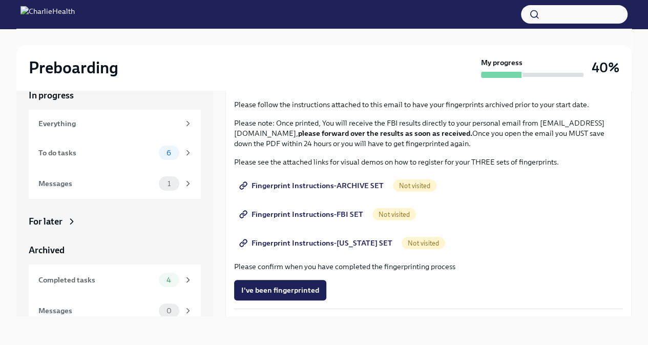
scroll to position [84, 0]
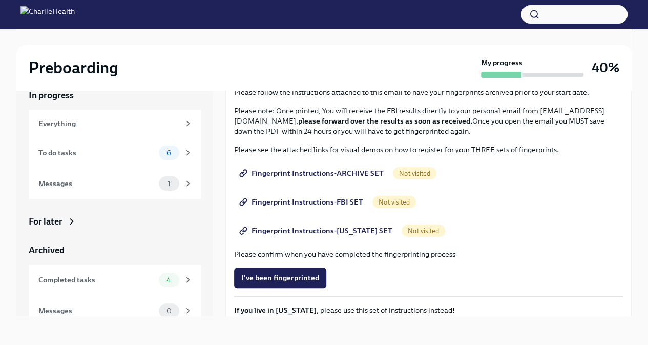
click at [321, 177] on span "Fingerprint Instructions-ARCHIVE SET" at bounding box center [312, 173] width 142 height 10
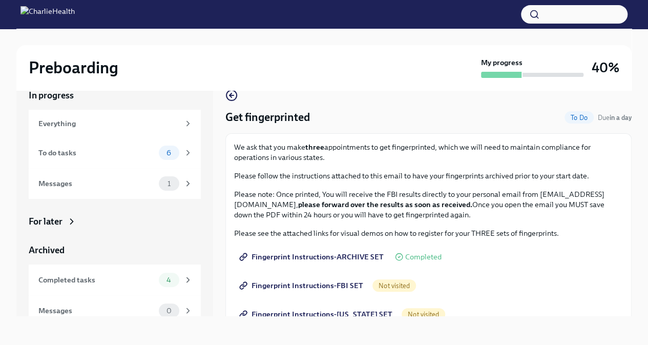
scroll to position [0, 0]
click at [330, 256] on span "Fingerprint Instructions-ARCHIVE SET" at bounding box center [312, 257] width 142 height 10
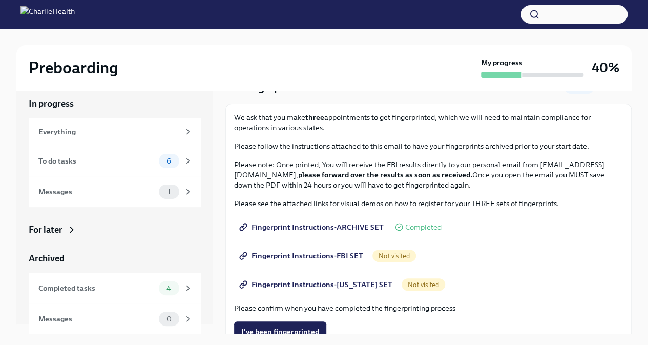
scroll to position [50, 0]
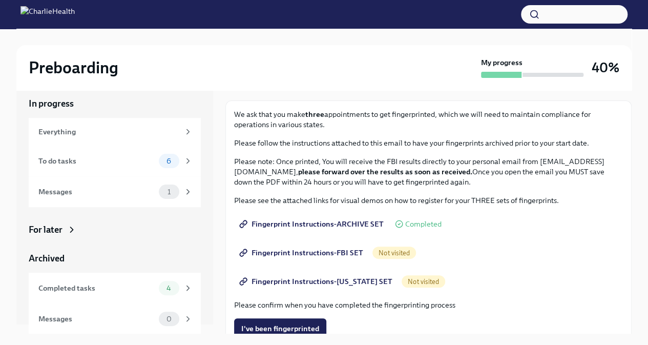
click at [338, 253] on span "Fingerprint Instructions-FBI SET" at bounding box center [302, 253] width 122 height 10
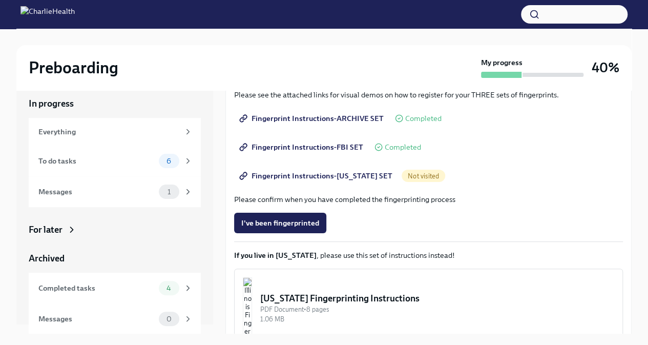
scroll to position [155, 0]
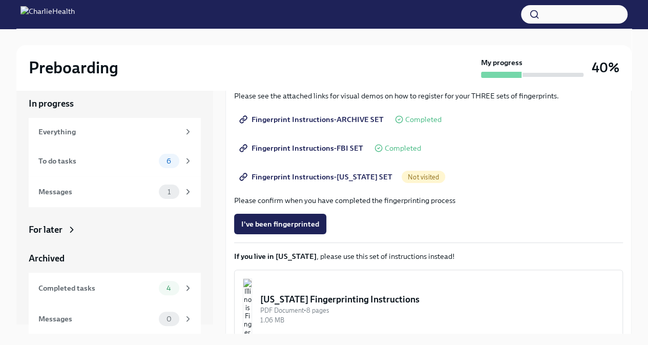
click at [386, 181] on link "Fingerprint Instructions-[US_STATE] SET" at bounding box center [317, 177] width 166 height 20
click at [391, 147] on span "Completed" at bounding box center [403, 149] width 36 height 8
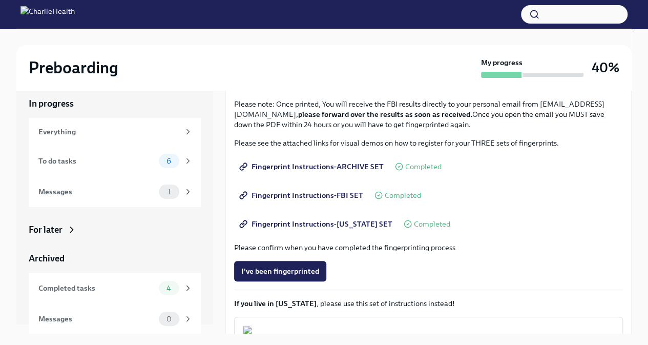
scroll to position [107, 0]
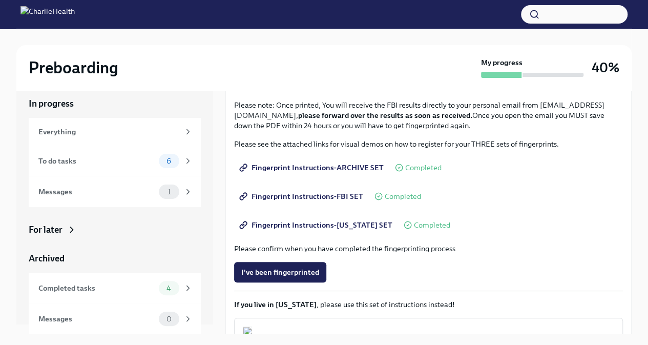
click at [295, 220] on span "Fingerprint Instructions-[US_STATE] SET" at bounding box center [316, 225] width 151 height 10
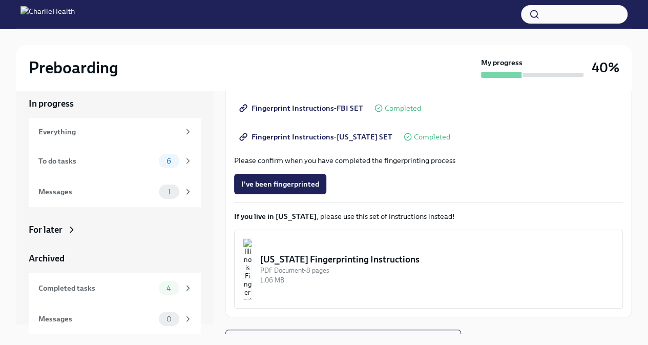
scroll to position [210, 0]
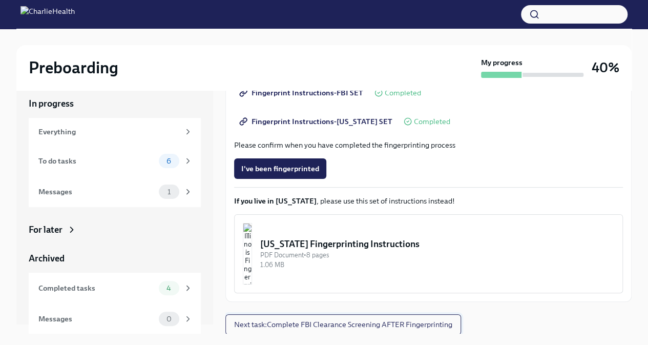
click at [319, 324] on span "Next task : Complete FBI Clearance Screening AFTER Fingerprinting" at bounding box center [343, 324] width 218 height 10
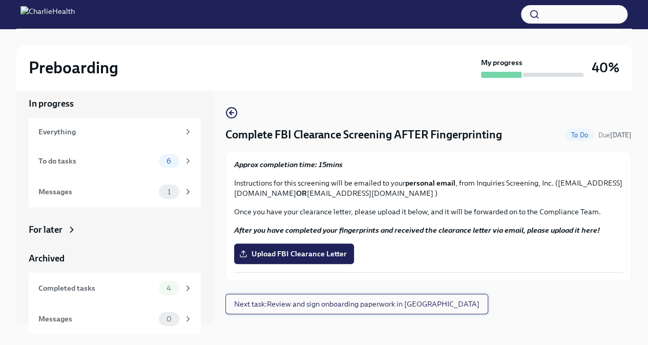
click at [308, 305] on span "Next task : Review and sign onboarding paperwork in [GEOGRAPHIC_DATA]" at bounding box center [356, 304] width 245 height 10
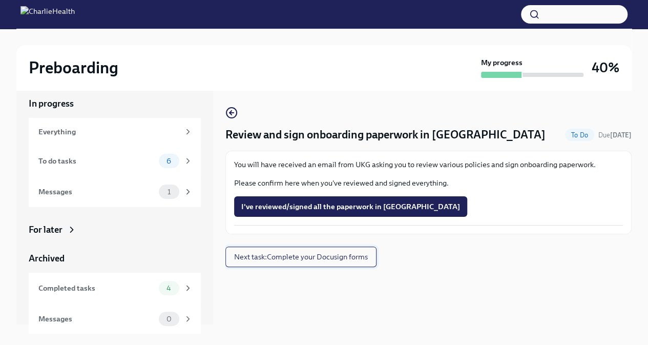
click at [328, 262] on button "Next task : Complete your Docusign forms" at bounding box center [300, 257] width 151 height 20
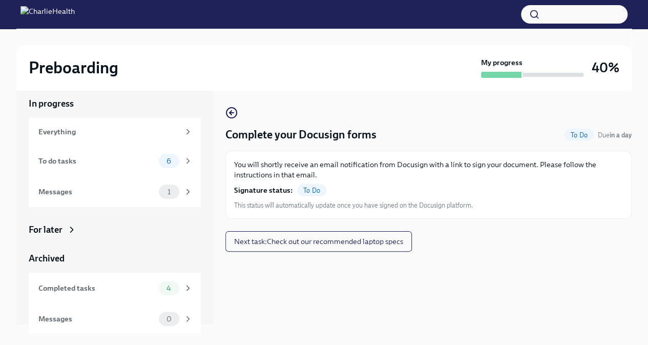
click at [310, 187] on span "To Do" at bounding box center [311, 191] width 29 height 8
click at [161, 162] on span "6" at bounding box center [168, 161] width 17 height 8
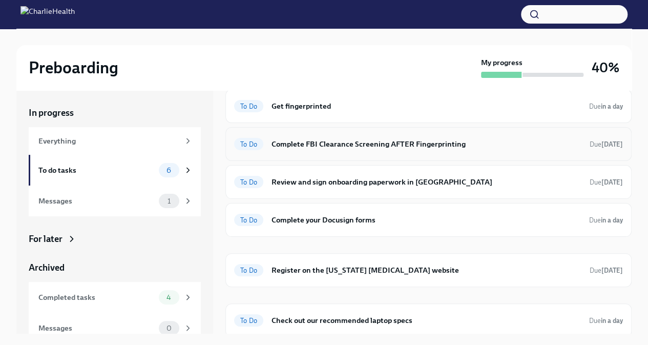
scroll to position [38, 0]
click at [323, 219] on h6 "Complete your Docusign forms" at bounding box center [427, 219] width 310 height 11
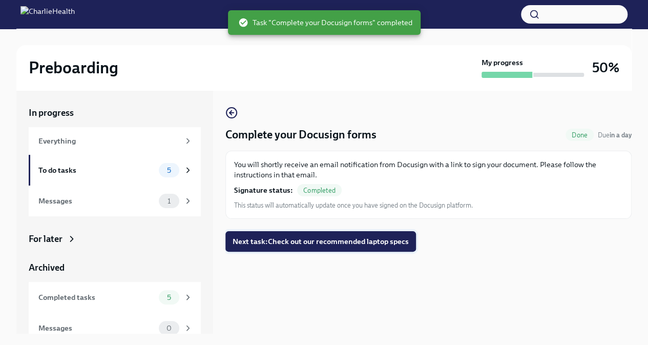
click at [301, 236] on span "Next task : Check out our recommended laptop specs" at bounding box center [321, 241] width 176 height 10
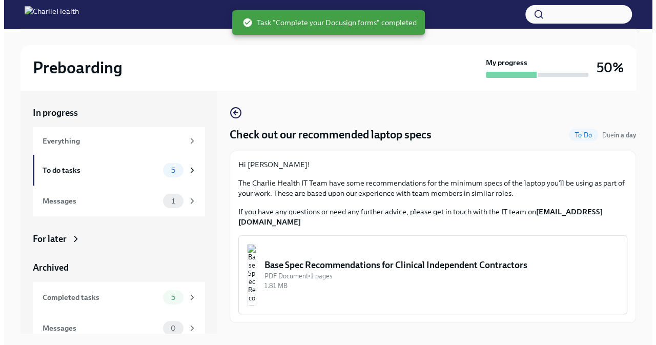
scroll to position [17, 0]
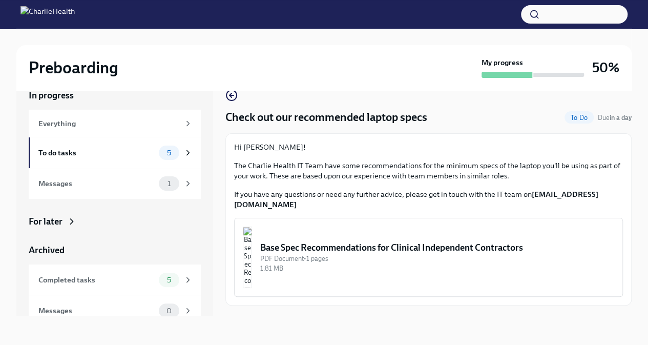
click at [343, 254] on div "PDF Document • 1 pages" at bounding box center [437, 259] width 354 height 10
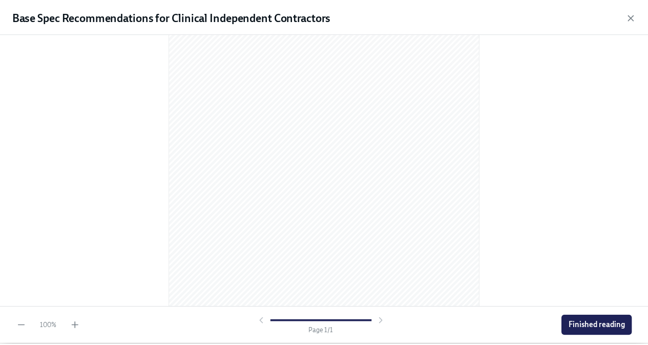
scroll to position [149, 0]
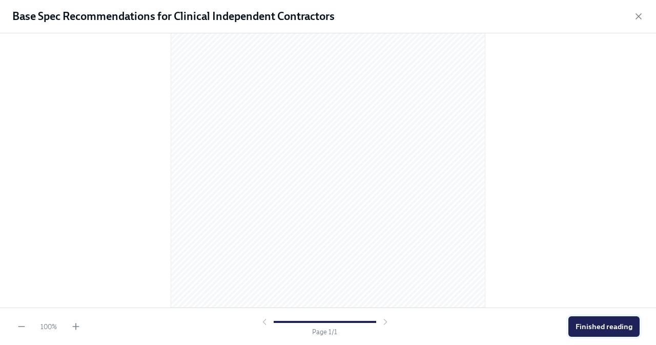
click at [593, 331] on span "Finished reading" at bounding box center [604, 326] width 57 height 10
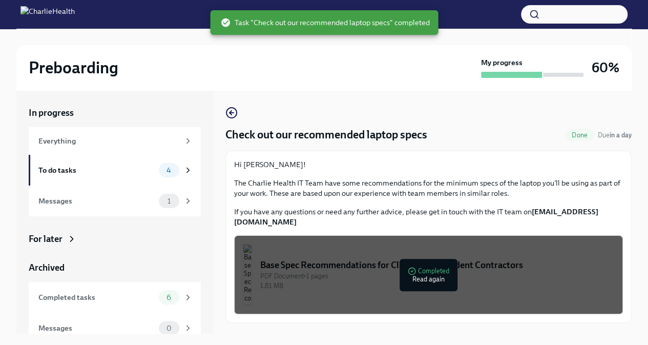
scroll to position [17, 0]
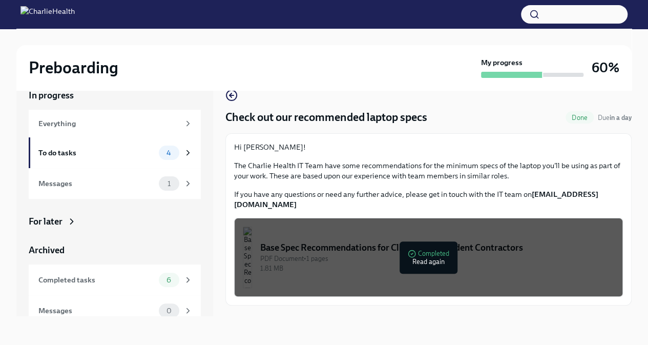
click at [582, 120] on span "Done" at bounding box center [580, 118] width 28 height 8
click at [233, 99] on icon "button" at bounding box center [231, 95] width 12 height 12
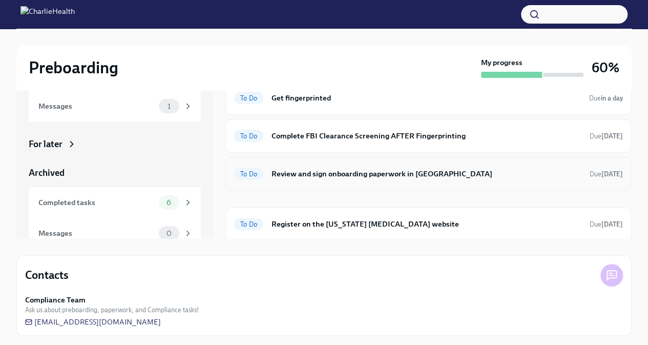
scroll to position [95, 0]
click at [322, 227] on h6 "Register on the [US_STATE] [MEDICAL_DATA] website" at bounding box center [427, 223] width 310 height 11
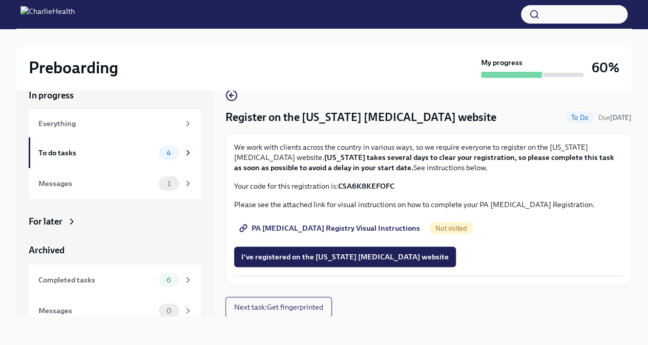
click at [314, 228] on span "PA [MEDICAL_DATA] Registry Visual Instructions" at bounding box center [330, 228] width 179 height 10
click at [320, 224] on span "PA [MEDICAL_DATA] Registry Visual Instructions" at bounding box center [330, 228] width 179 height 10
click at [264, 257] on span "I've registered on the [US_STATE] [MEDICAL_DATA] website" at bounding box center [345, 257] width 208 height 10
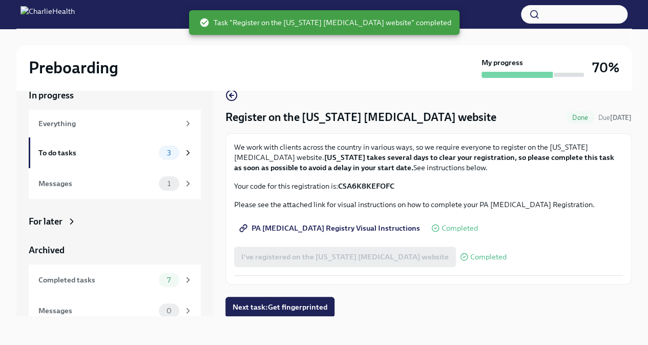
scroll to position [1, 0]
click at [171, 154] on div "3" at bounding box center [169, 153] width 20 height 14
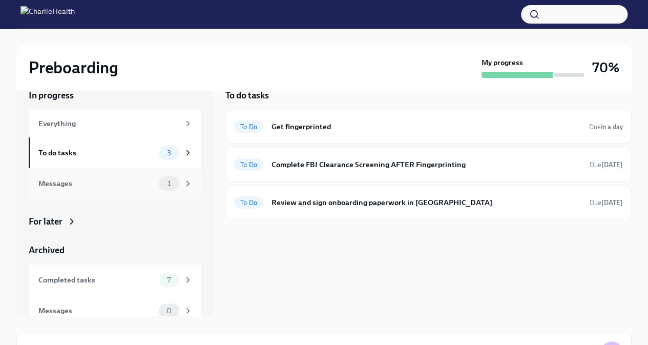
click at [161, 184] on span "1" at bounding box center [168, 184] width 15 height 8
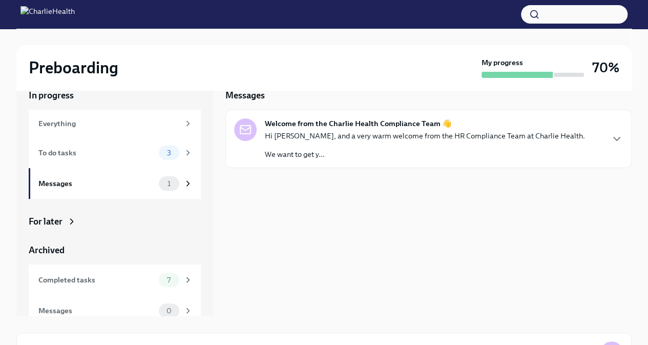
scroll to position [9, 0]
